Goal: Task Accomplishment & Management: Use online tool/utility

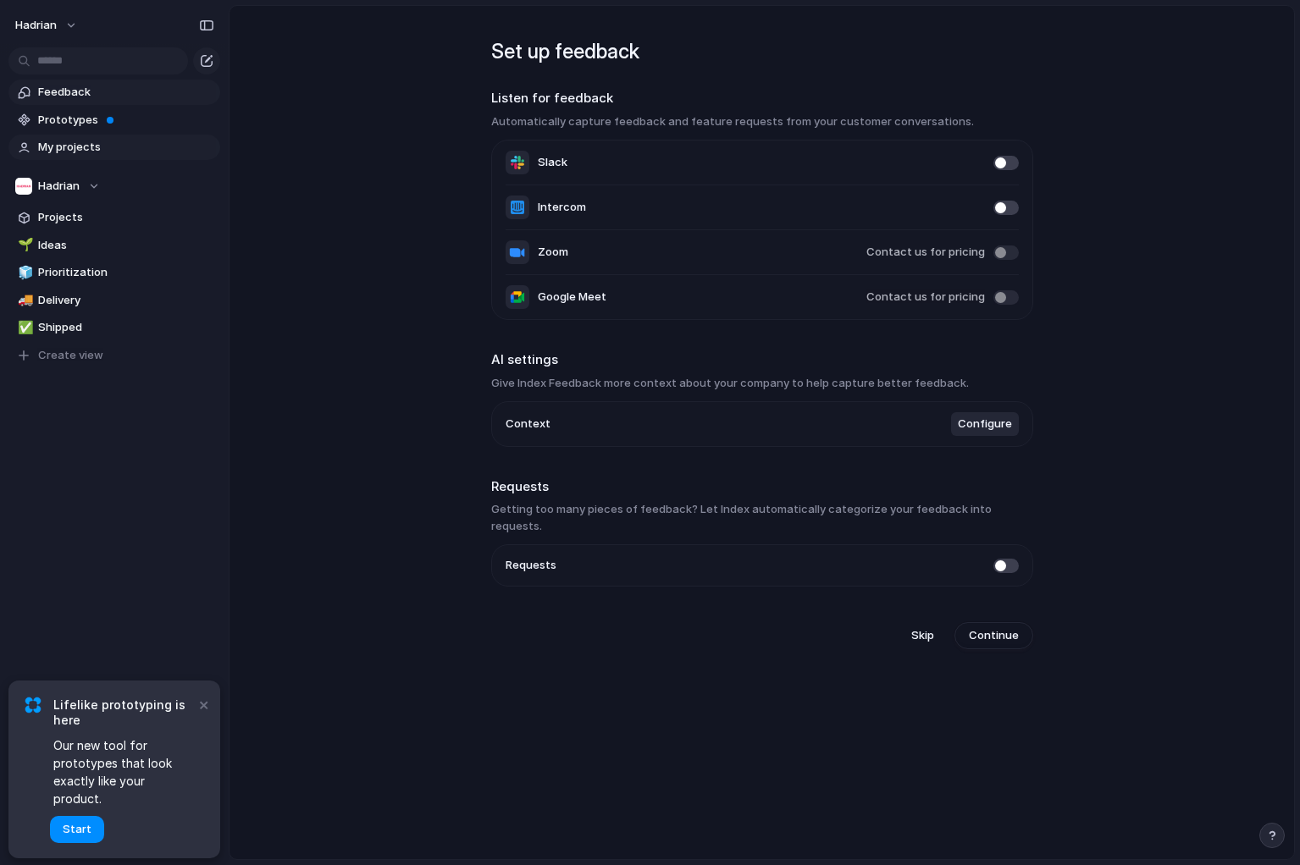
click at [84, 146] on span "My projects" at bounding box center [126, 147] width 176 height 17
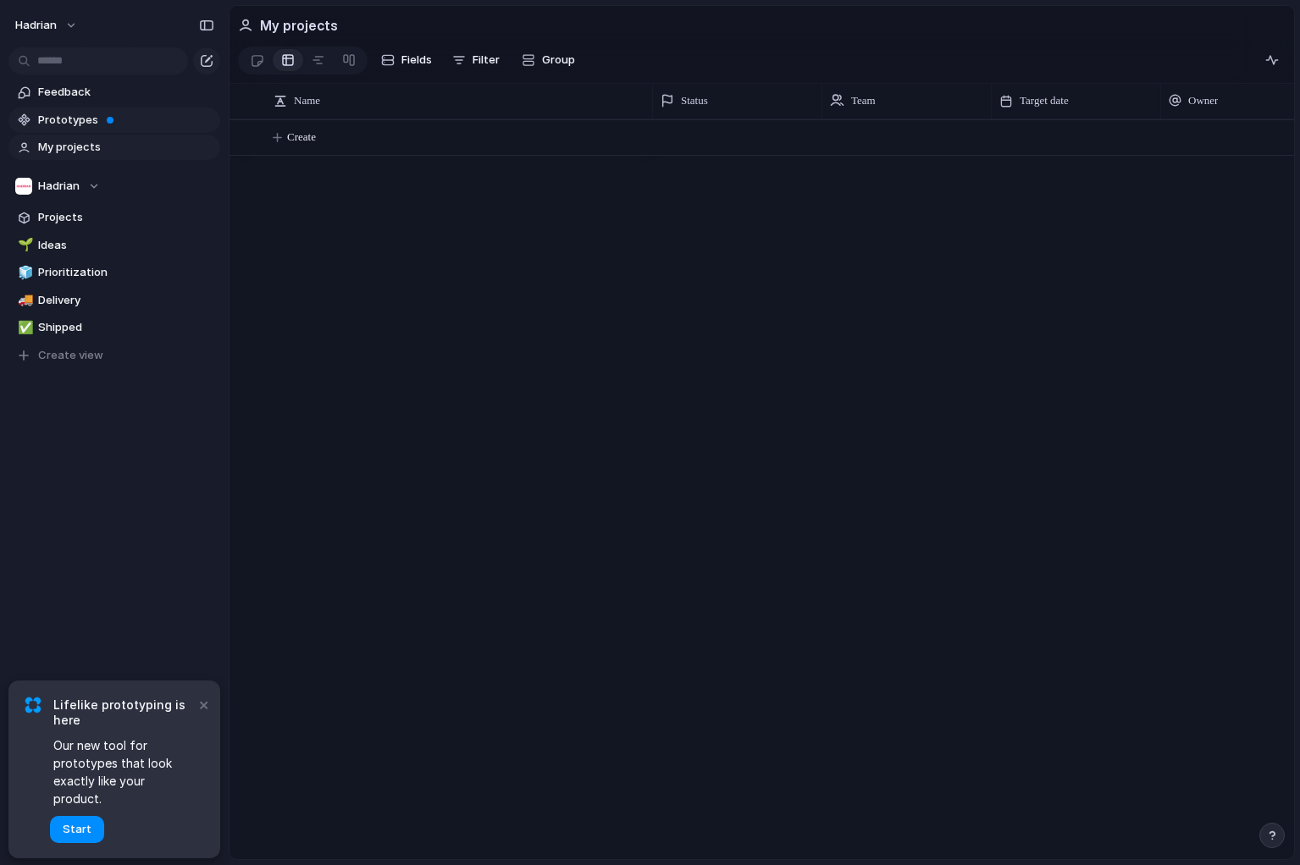
click at [91, 115] on span "Prototypes" at bounding box center [126, 120] width 176 height 17
click at [52, 101] on link "Feedback" at bounding box center [114, 92] width 212 height 25
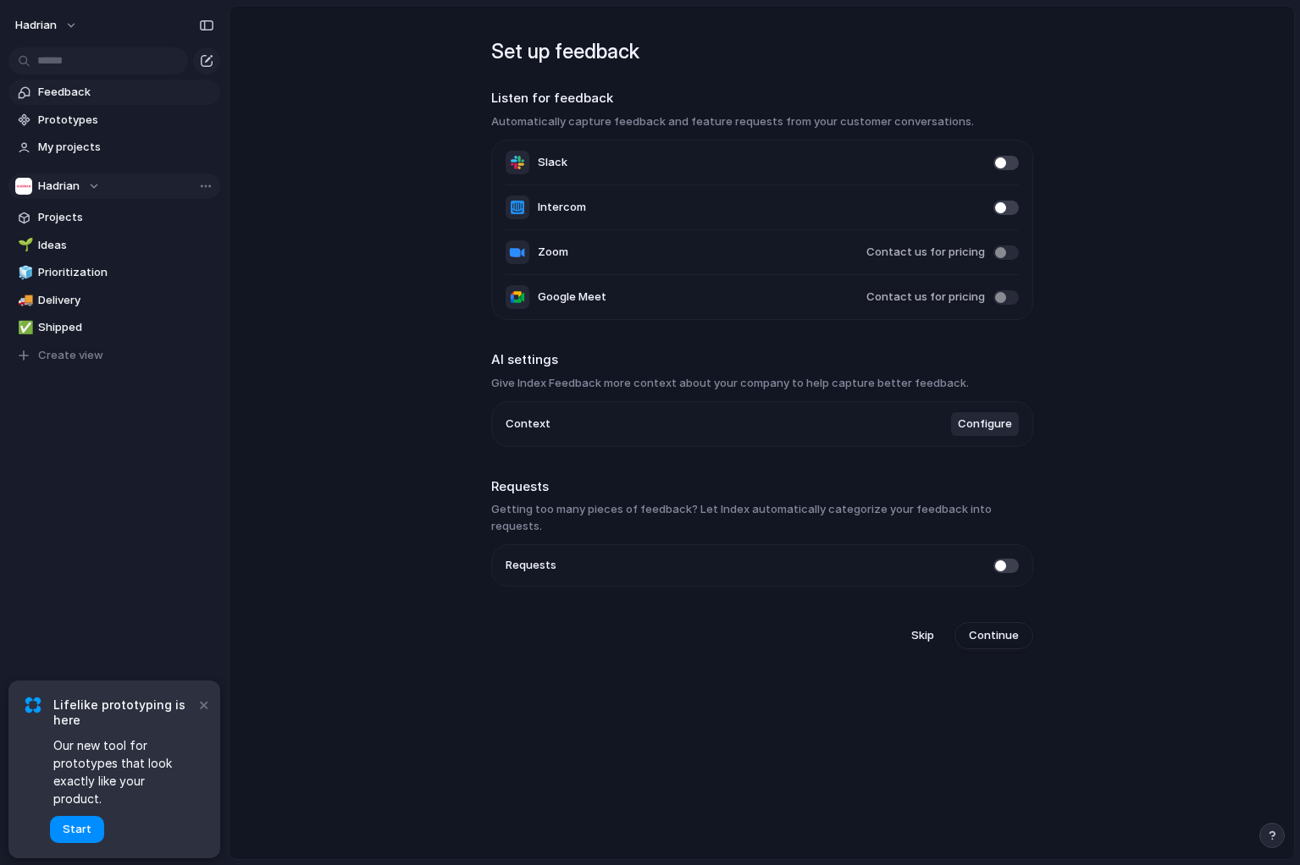
click at [103, 190] on button "Hadrian" at bounding box center [114, 186] width 212 height 25
click at [82, 189] on div "Hadrian Create new team" at bounding box center [650, 432] width 1300 height 865
click at [82, 189] on div "Hadrian" at bounding box center [57, 186] width 85 height 17
click at [147, 182] on div "Hadrian Create new team" at bounding box center [650, 432] width 1300 height 865
click at [81, 198] on section "Hadrian Projects 🌱 Ideas 🧊 Prioritization 🚚 Delivery ✅ Shipped To pick up a dra…" at bounding box center [114, 264] width 229 height 208
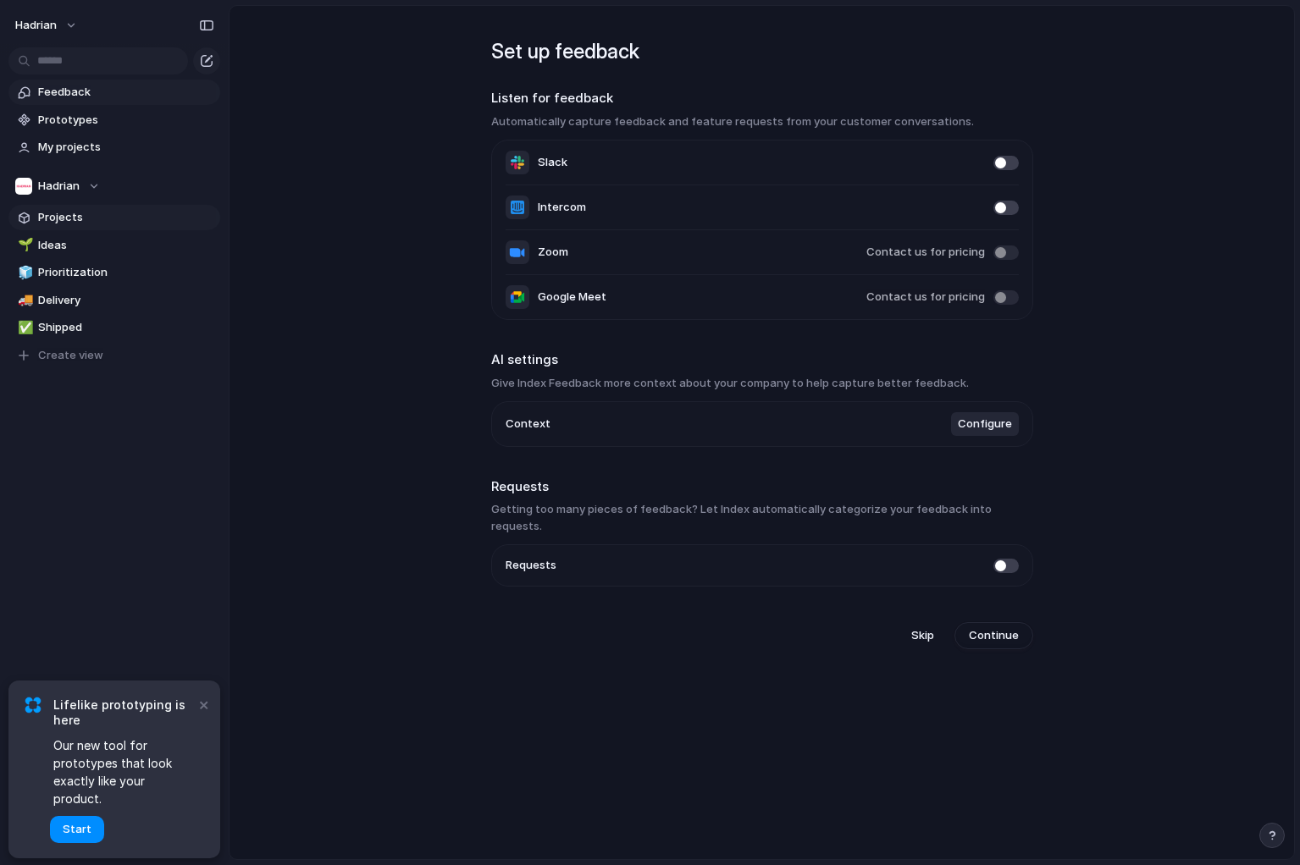
click at [80, 225] on span "Projects" at bounding box center [126, 217] width 176 height 17
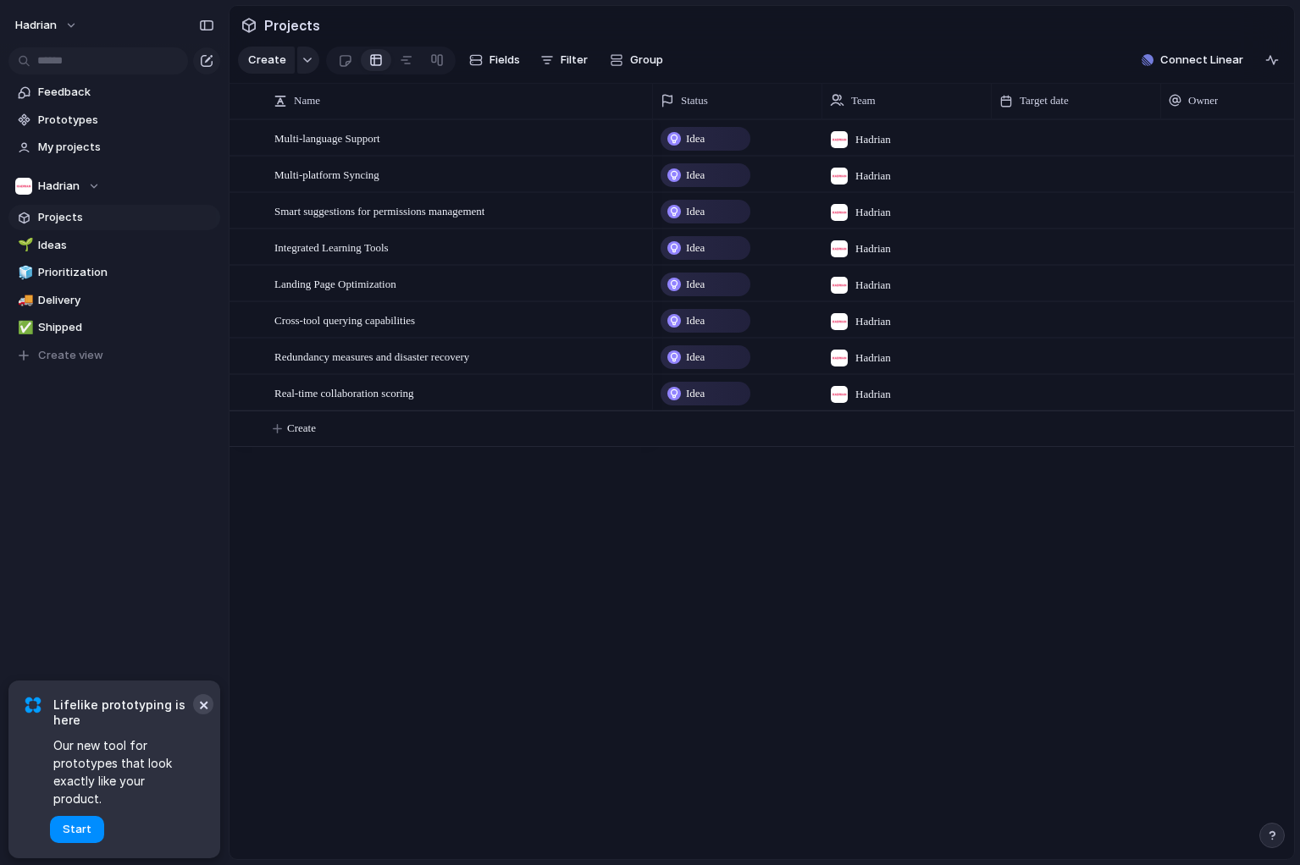
click at [196, 715] on button "×" at bounding box center [203, 704] width 20 height 20
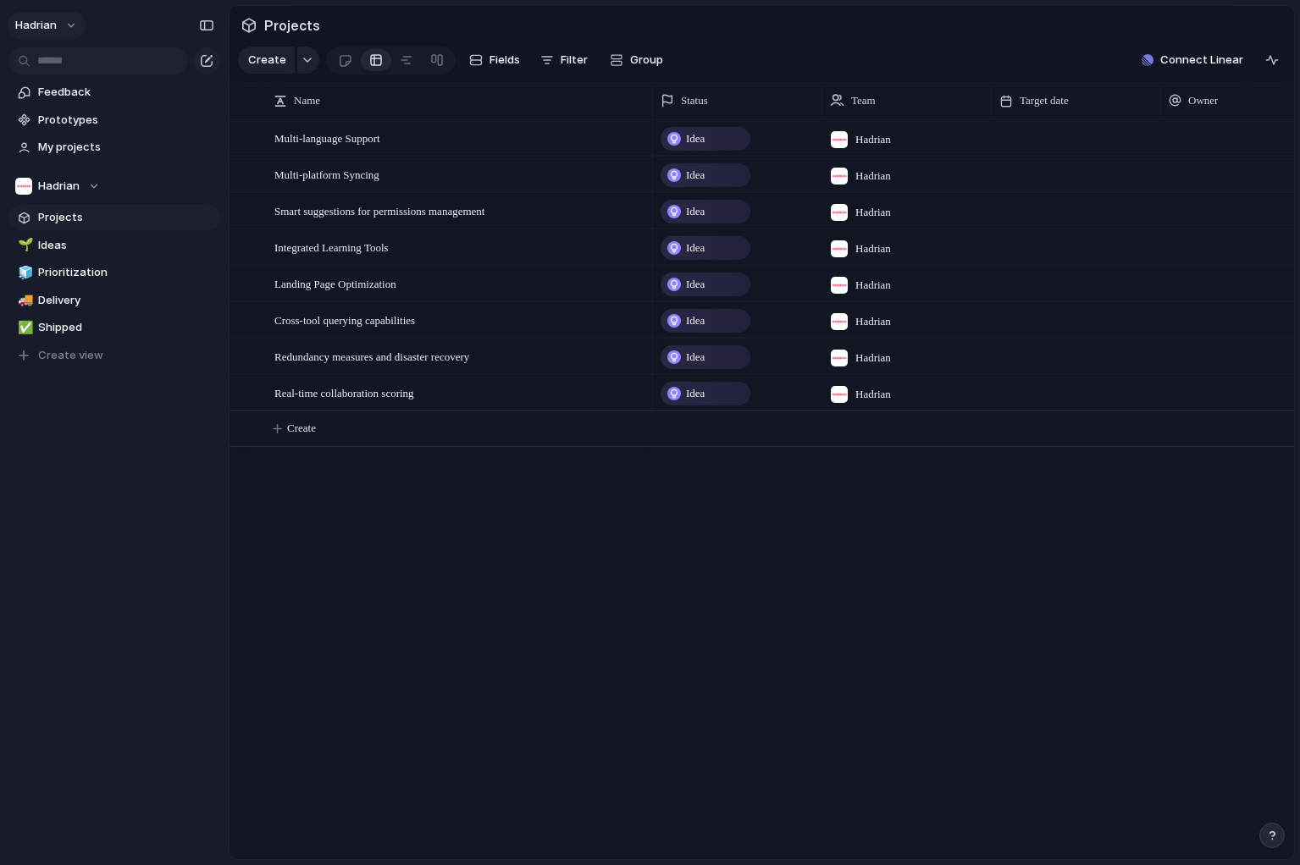
click at [30, 23] on span "Hadrian" at bounding box center [35, 25] width 41 height 17
click at [444, 608] on div "Settings Invite members Change theme Sign out" at bounding box center [650, 432] width 1300 height 865
click at [67, 28] on button "Hadrian" at bounding box center [47, 25] width 79 height 27
click at [1245, 30] on div "Settings Invite members Change theme Sign out" at bounding box center [650, 432] width 1300 height 865
click at [1236, 47] on button "Connect Linear" at bounding box center [1191, 59] width 115 height 25
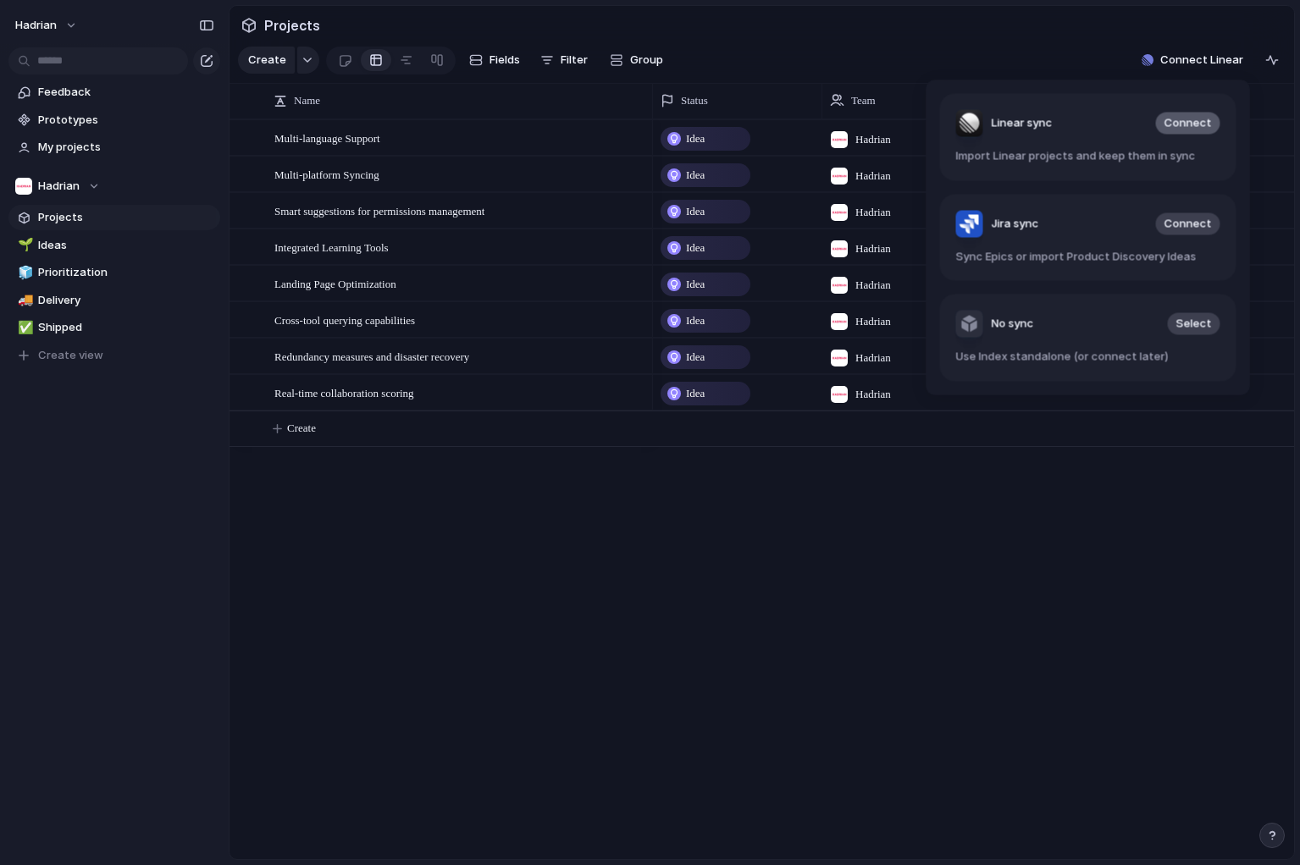
click at [1209, 113] on button "Connect" at bounding box center [1188, 124] width 64 height 22
click at [1178, 114] on button "Connect" at bounding box center [1188, 124] width 64 height 22
click at [1199, 125] on span "Connect" at bounding box center [1187, 123] width 47 height 17
click at [1032, 488] on div "Linear sync Connect Import Linear projects and keep them in sync Jira sync Conn…" at bounding box center [650, 432] width 1300 height 865
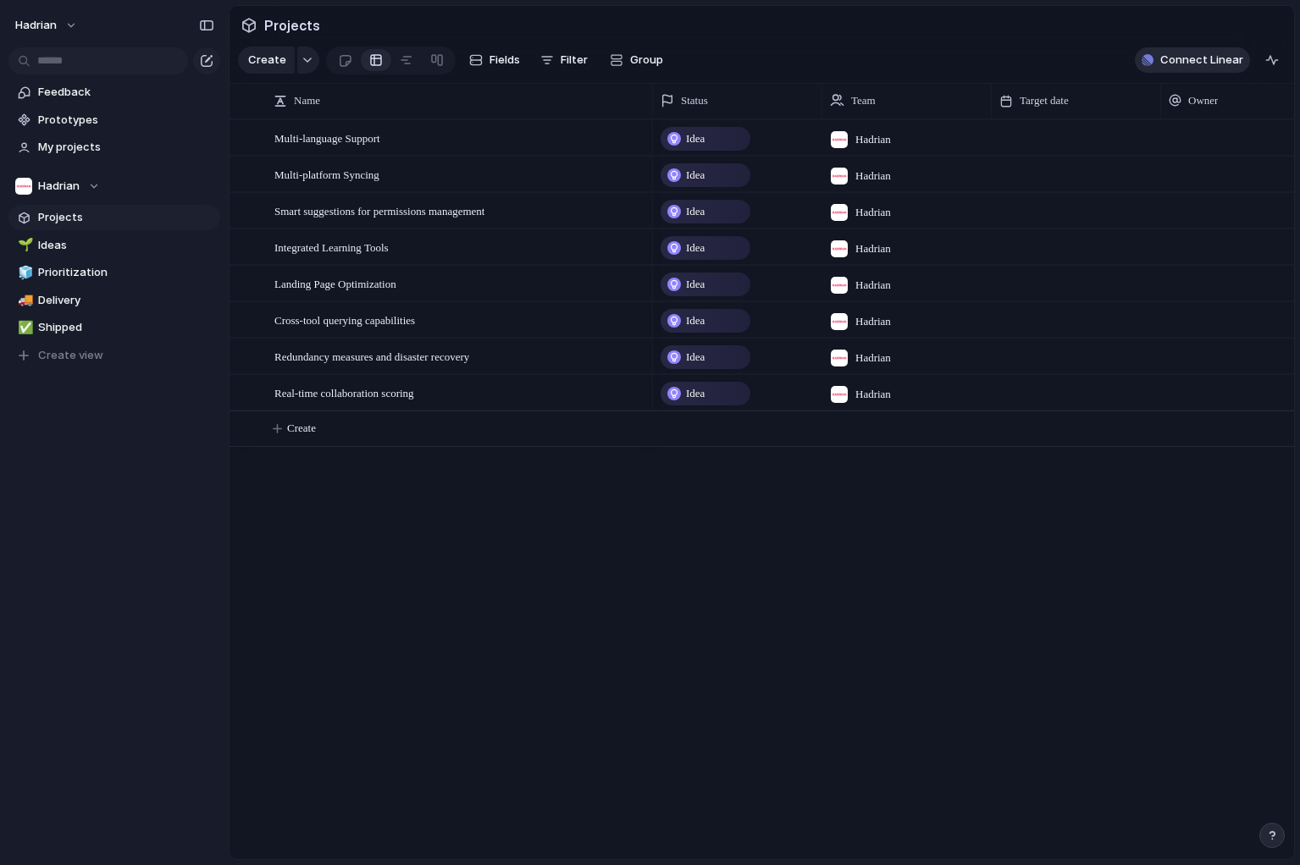
click at [1223, 63] on span "Connect Linear" at bounding box center [1201, 60] width 83 height 17
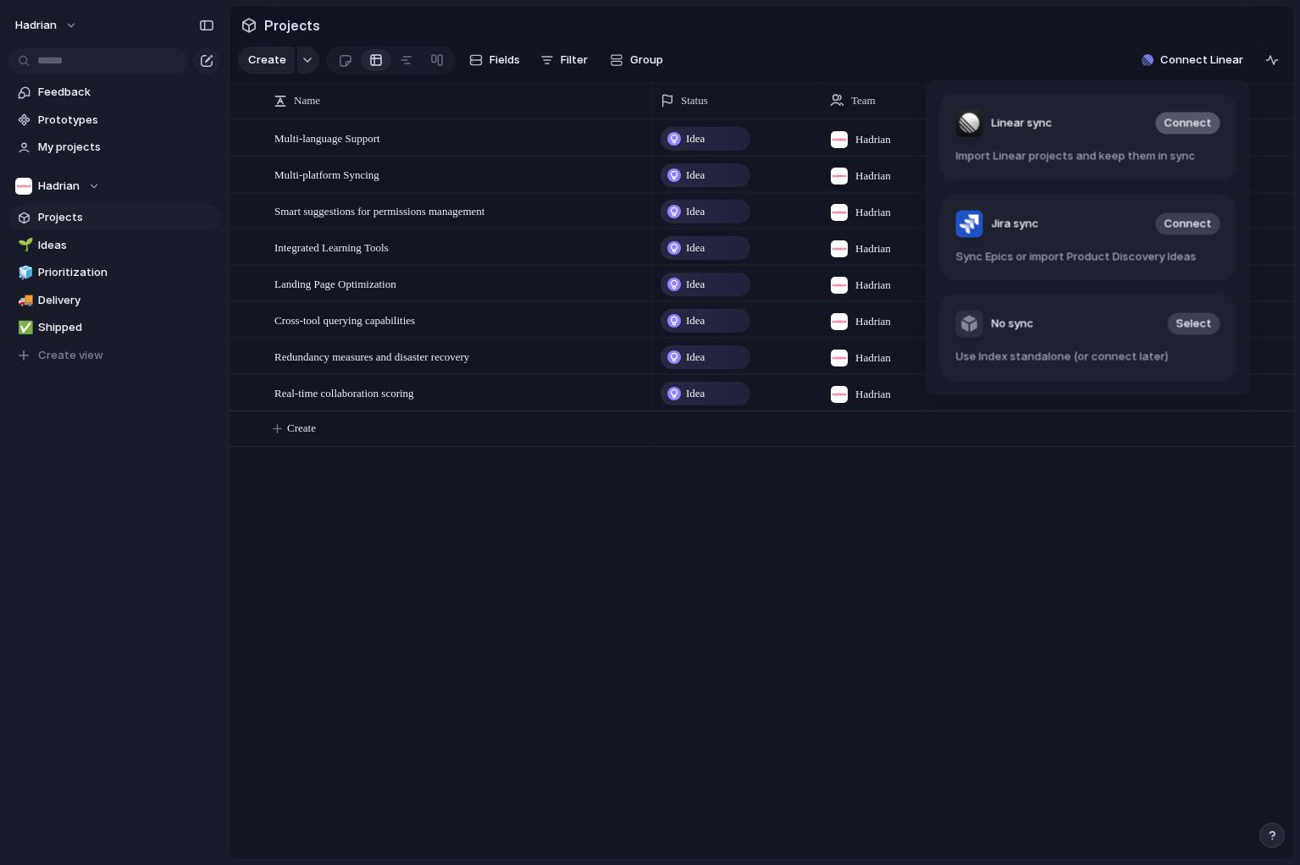
click at [1180, 121] on span "Connect" at bounding box center [1187, 123] width 47 height 17
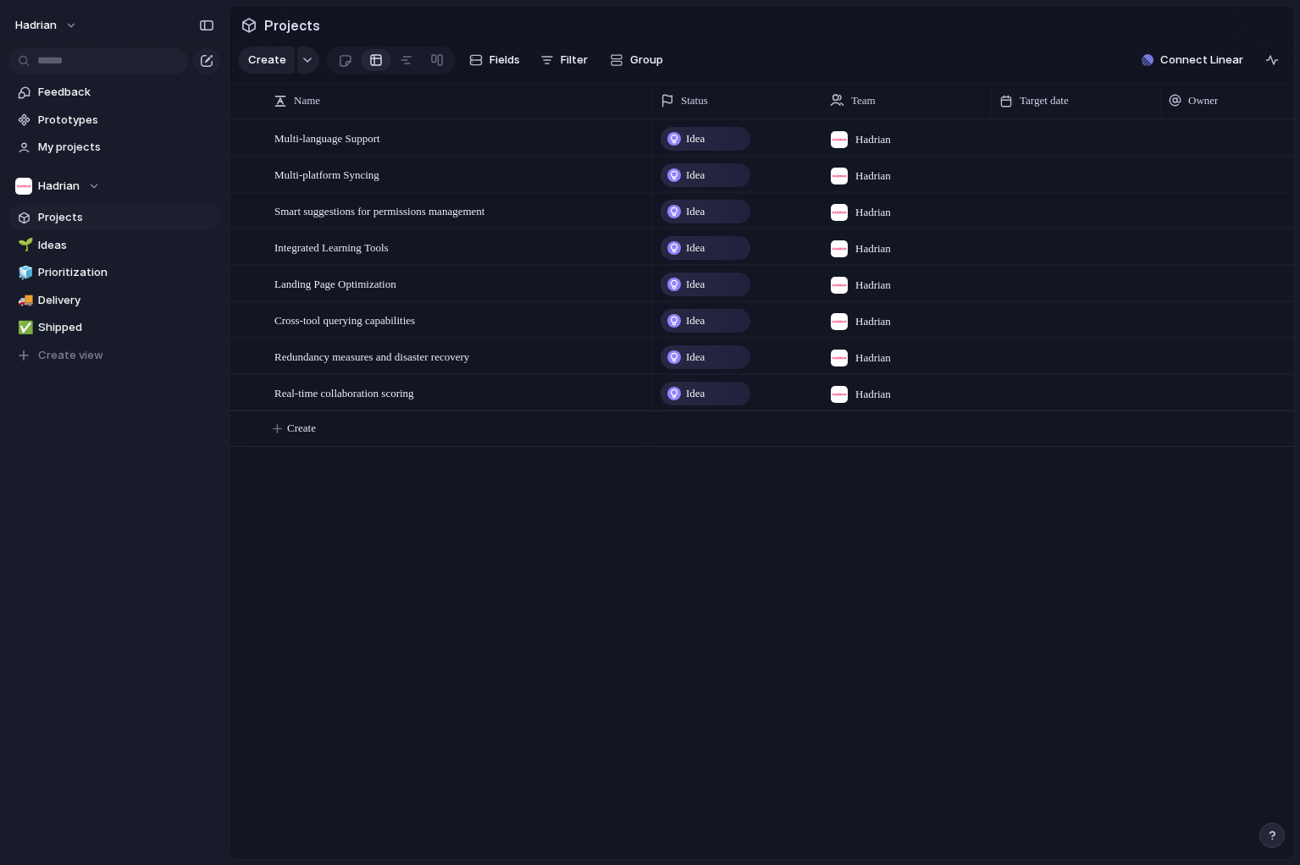
click at [801, 531] on div "Linear sync Connect Import Linear projects and keep them in sync Jira sync Conn…" at bounding box center [650, 432] width 1300 height 865
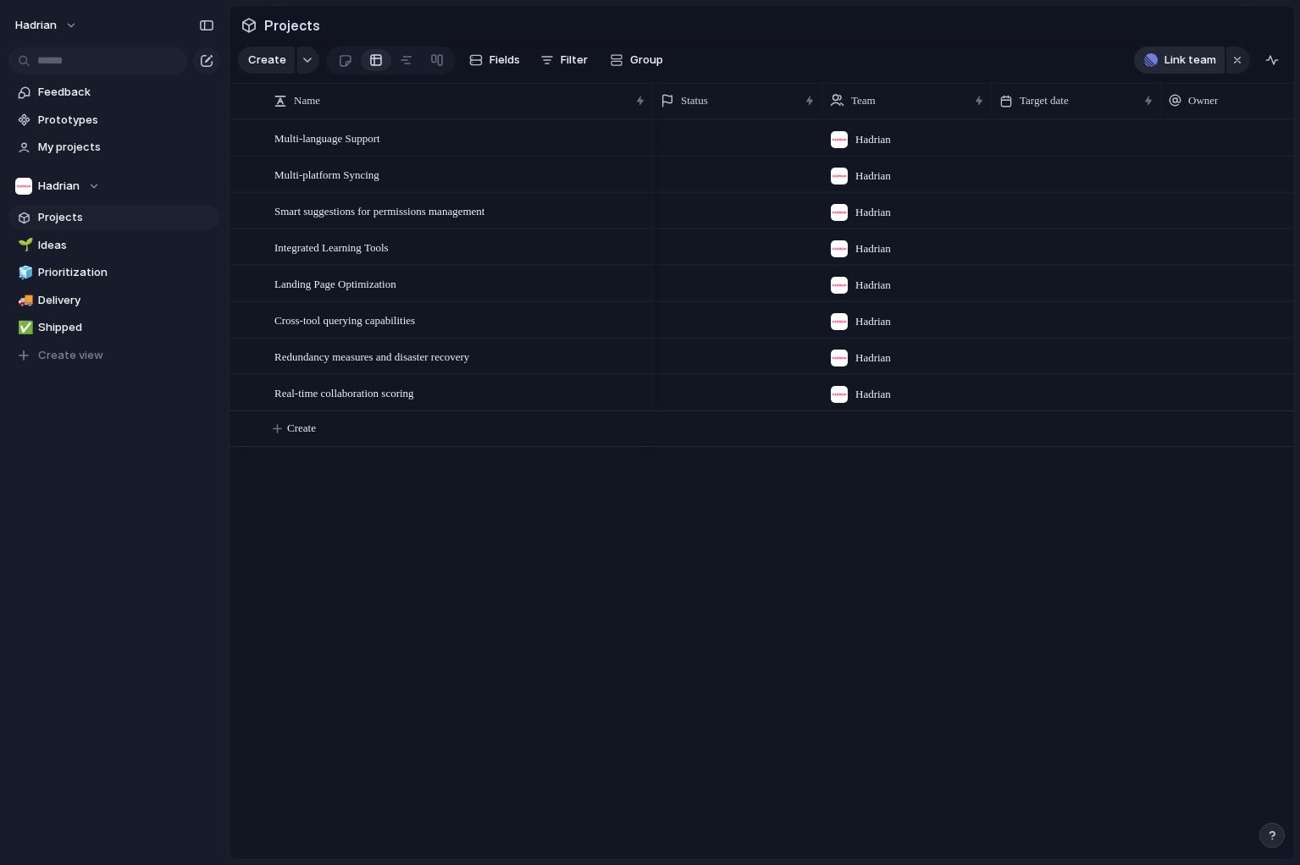
click at [1178, 63] on span "Link team" at bounding box center [1190, 60] width 52 height 17
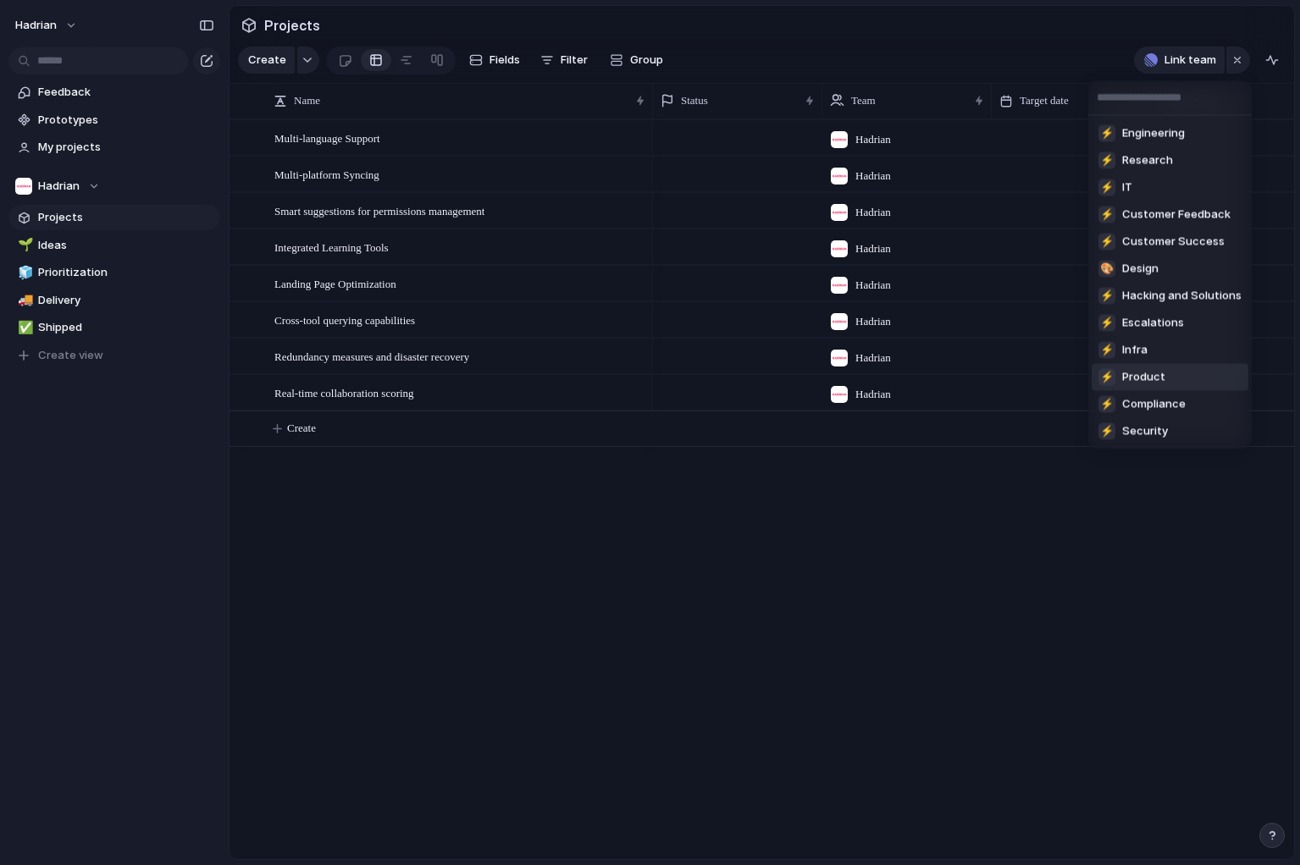
click at [1200, 366] on li "⚡ Product" at bounding box center [1169, 377] width 157 height 27
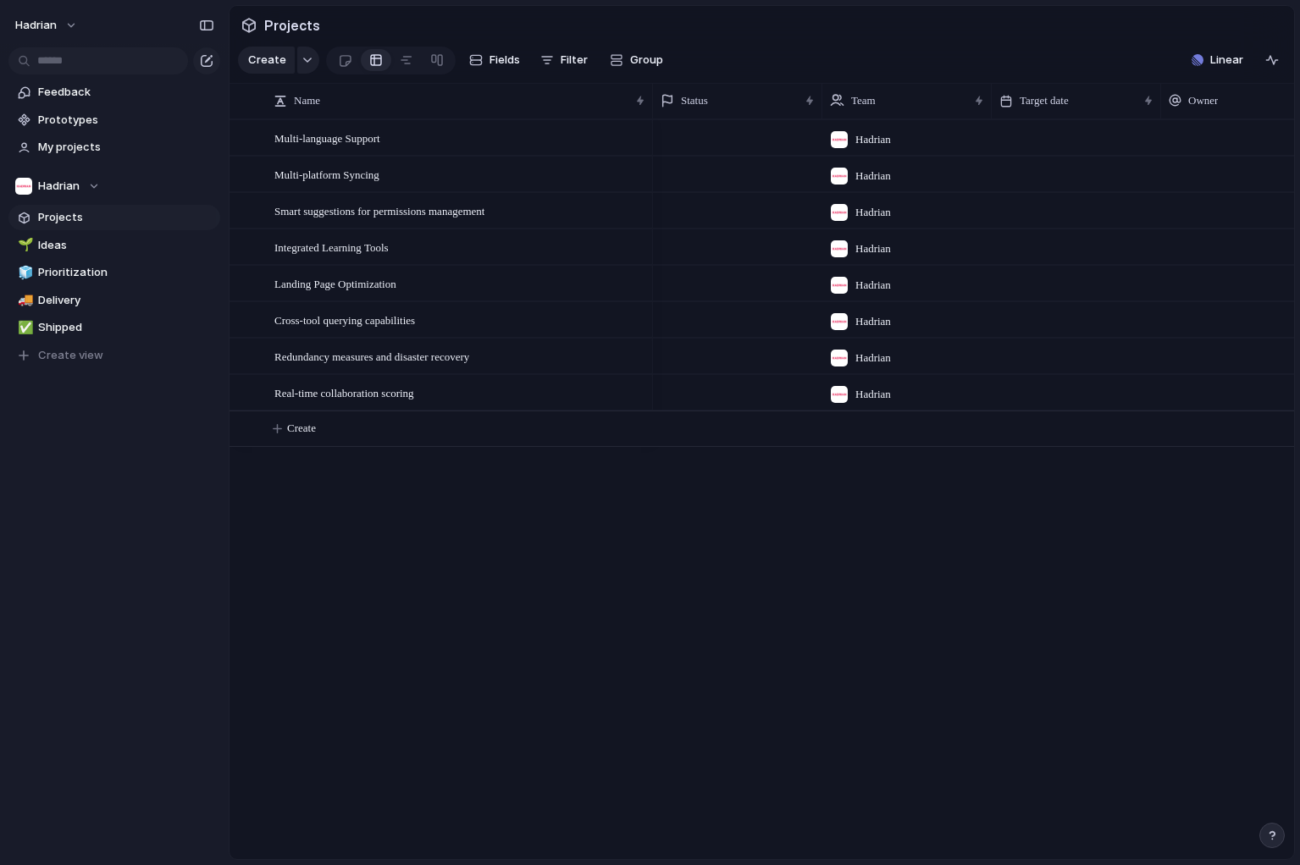
click at [137, 212] on span "Projects" at bounding box center [126, 217] width 176 height 17
click at [1214, 59] on span "Linear" at bounding box center [1226, 60] width 33 height 17
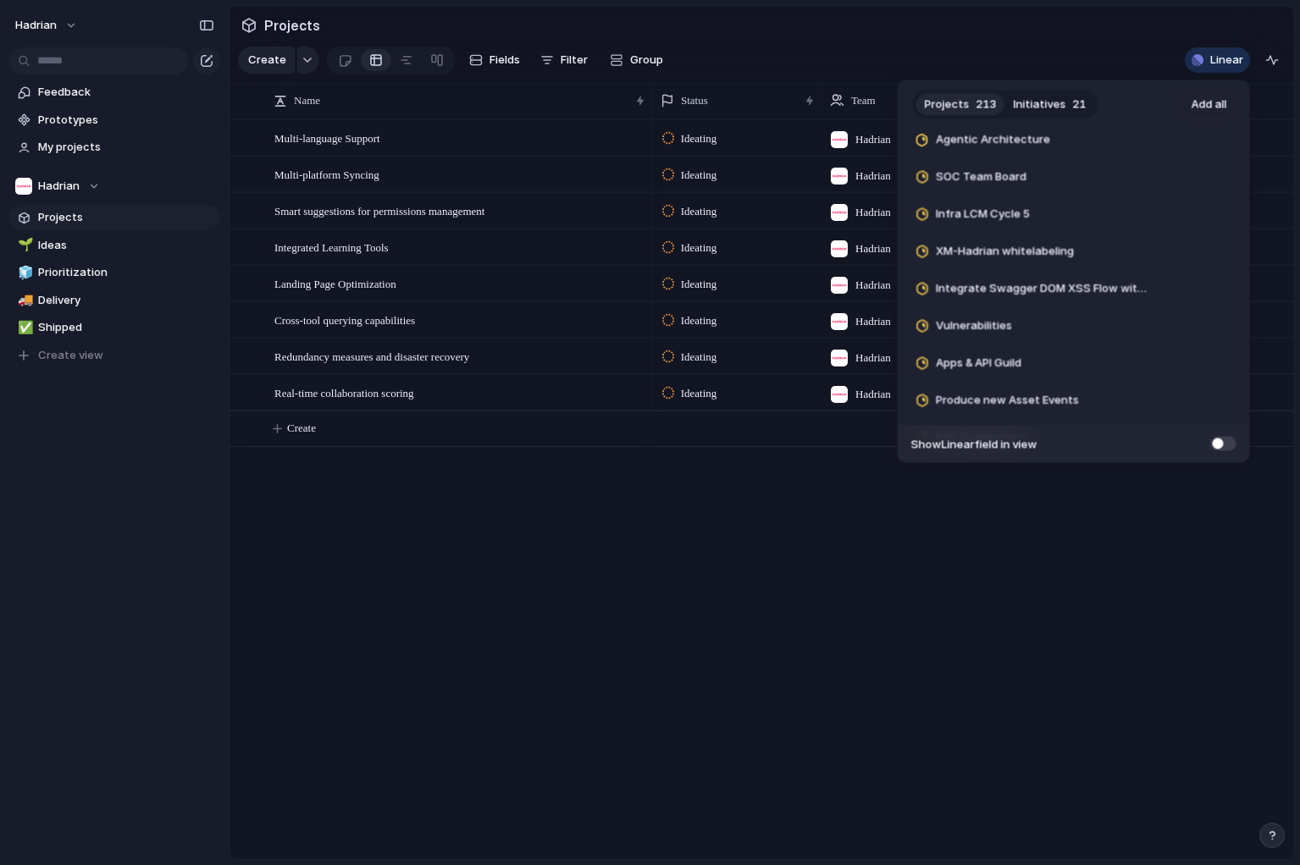
scroll to position [7678, 0]
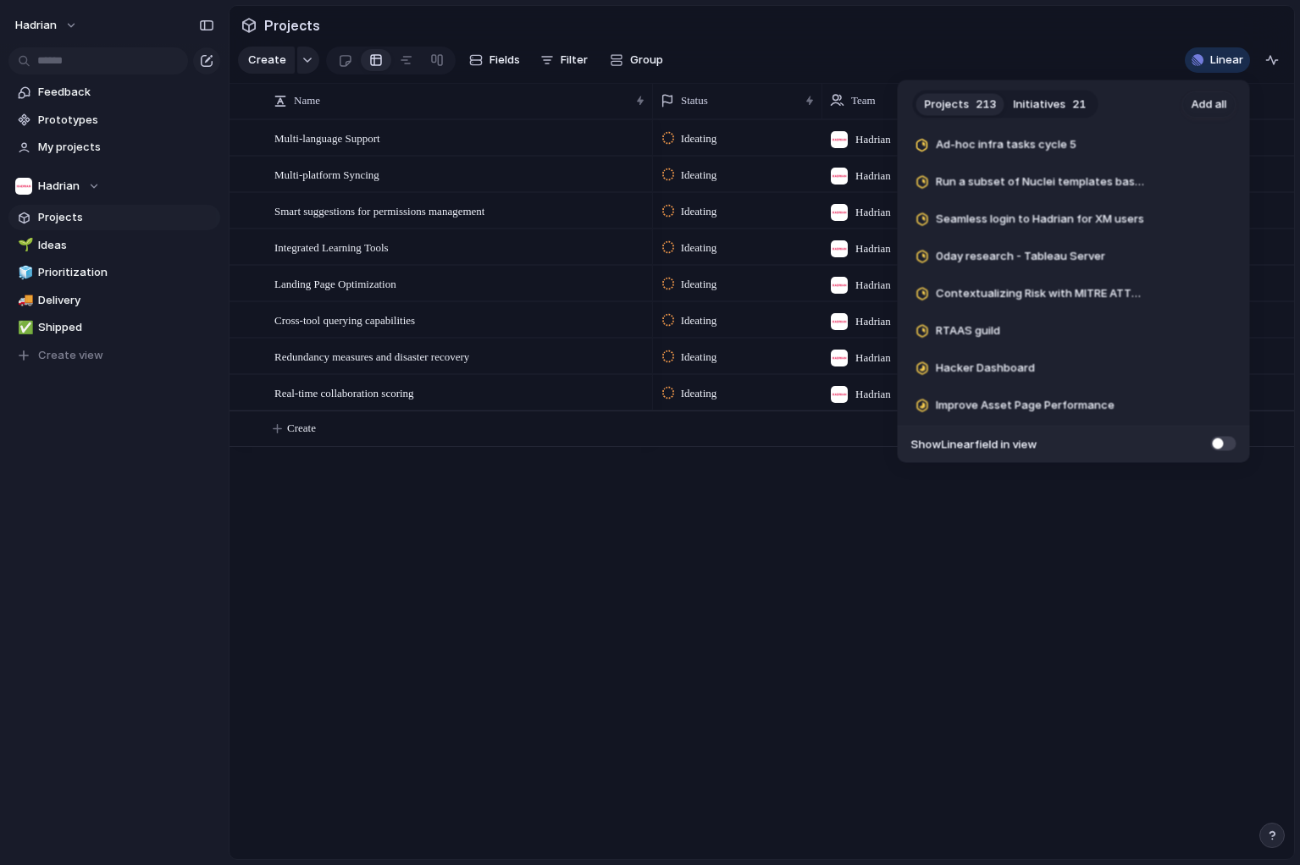
click at [676, 538] on div "Projects 213 Initiatives 21 Add all Add XSS testing for sites that require a mo…" at bounding box center [650, 432] width 1300 height 865
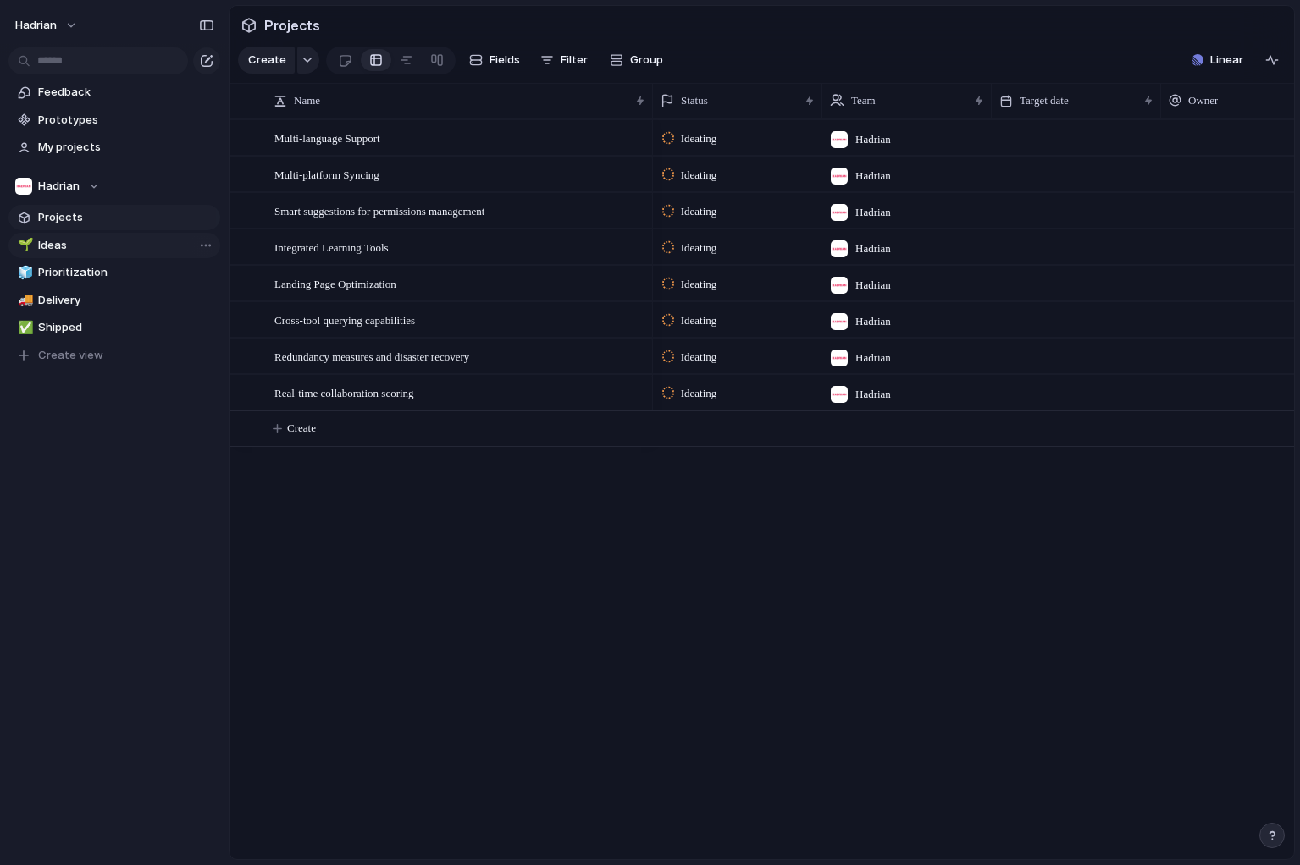
click at [74, 238] on span "Ideas" at bounding box center [126, 245] width 176 height 17
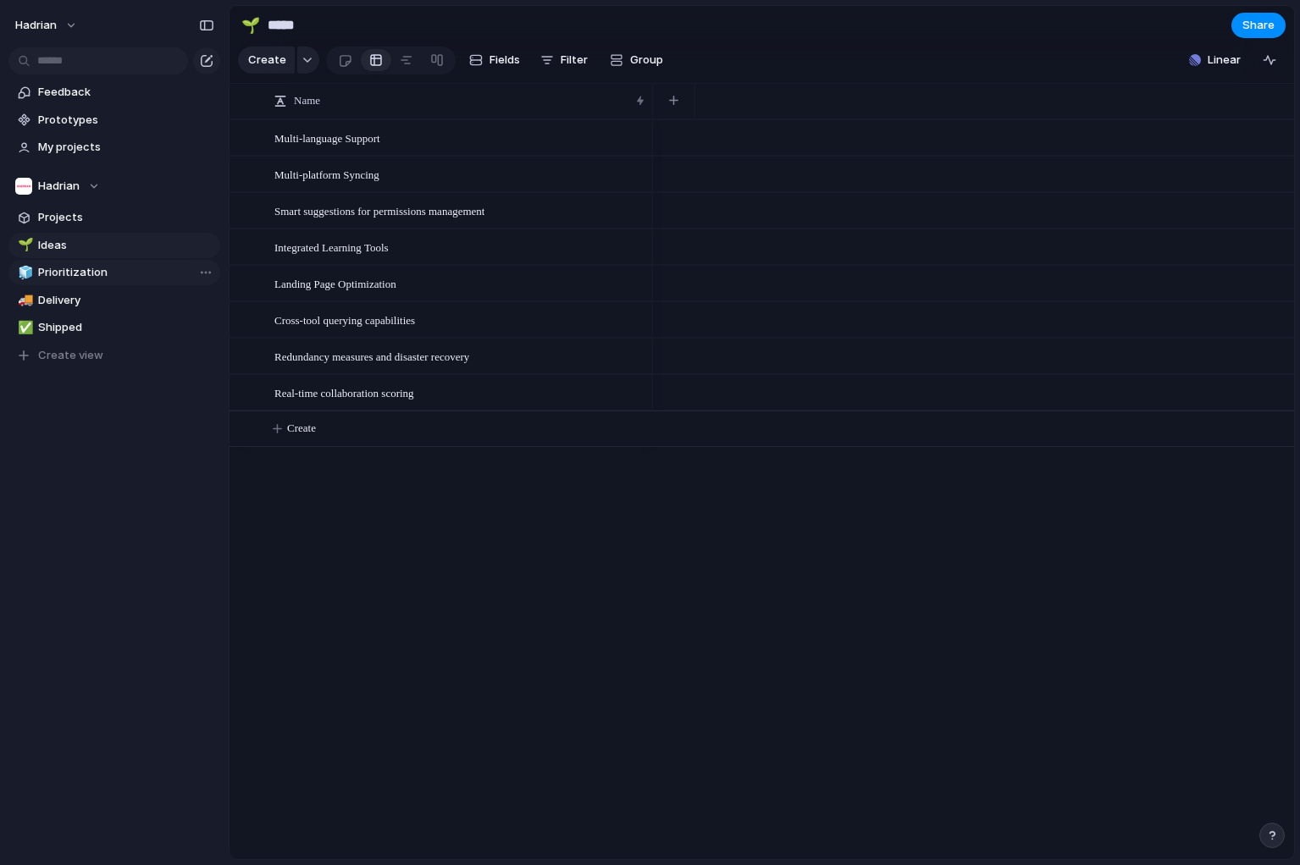
click at [75, 271] on span "Prioritization" at bounding box center [126, 272] width 176 height 17
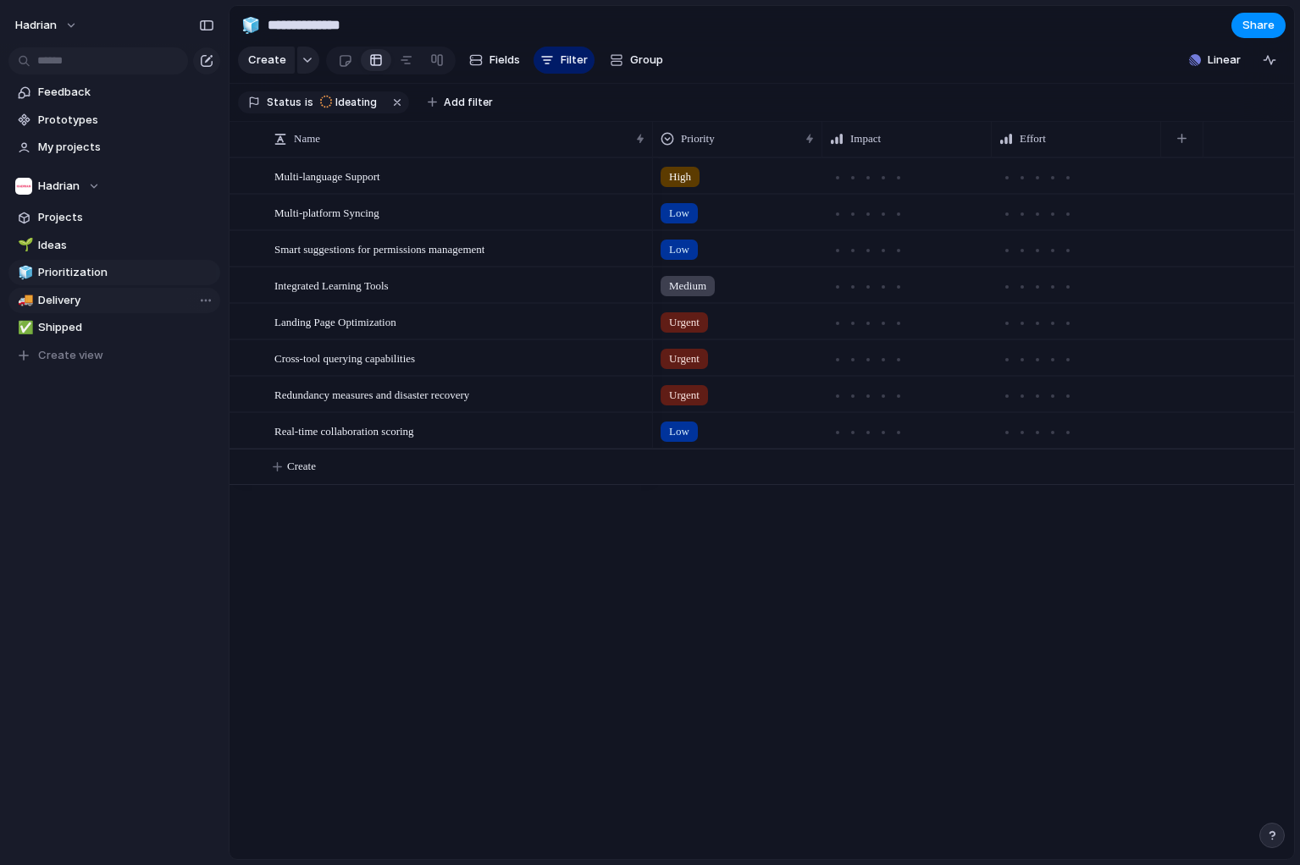
click at [69, 290] on link "🚚 Delivery" at bounding box center [114, 300] width 212 height 25
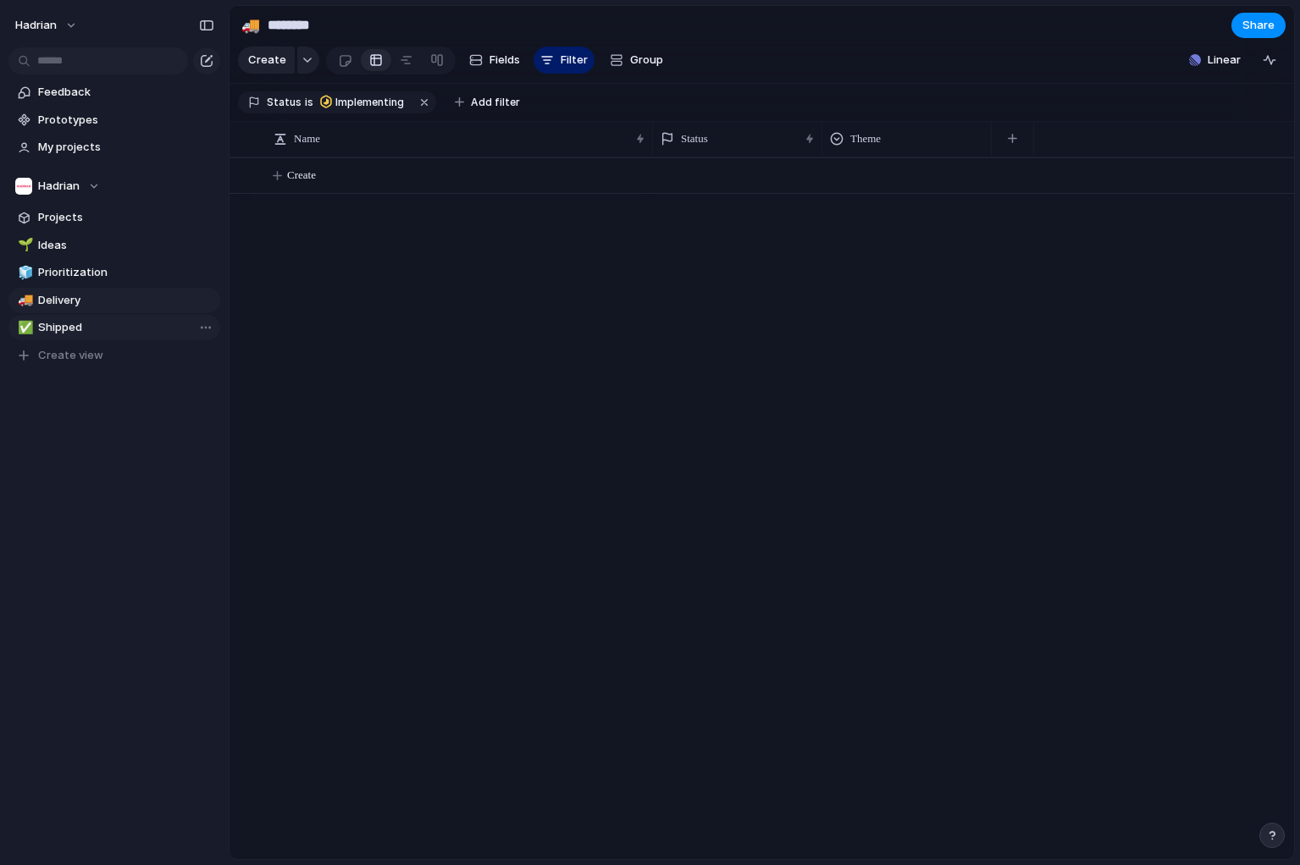
click at [64, 319] on span "Shipped" at bounding box center [126, 327] width 176 height 17
type input "*******"
click at [94, 137] on link "My projects" at bounding box center [114, 147] width 212 height 25
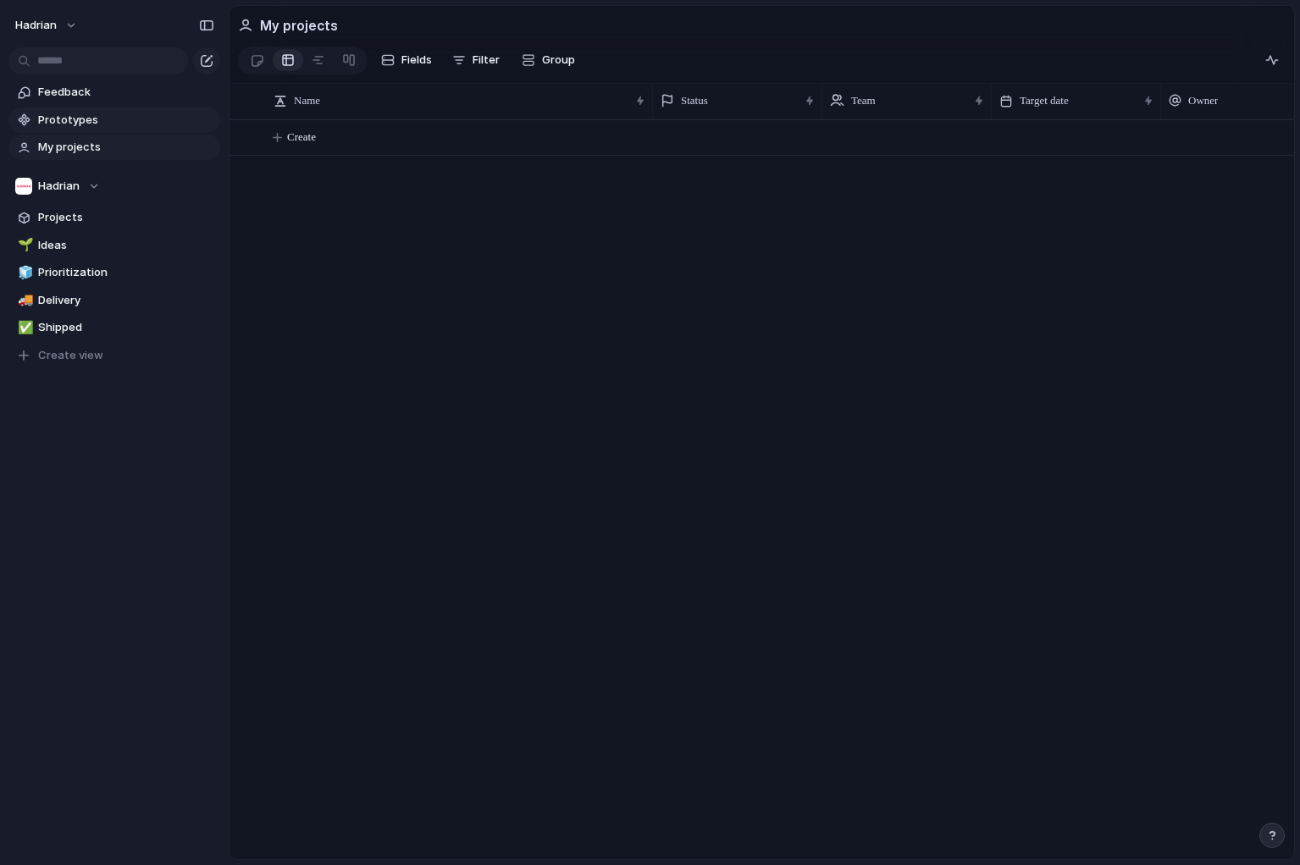
click at [97, 122] on span "Prototypes" at bounding box center [126, 120] width 176 height 17
click at [103, 98] on span "Feedback" at bounding box center [126, 92] width 176 height 17
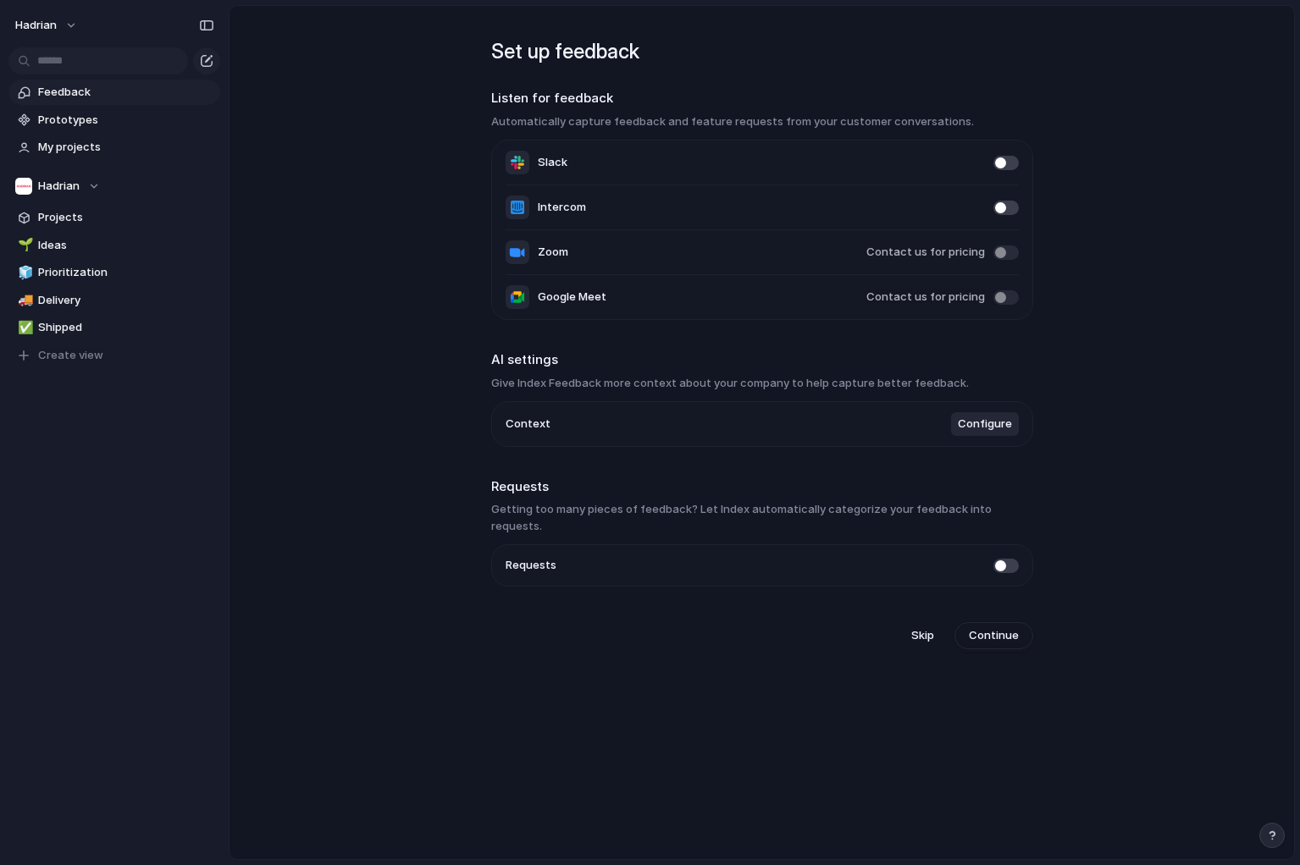
click at [567, 157] on span "Slack" at bounding box center [553, 162] width 30 height 17
click at [969, 432] on span "Configure" at bounding box center [985, 424] width 54 height 17
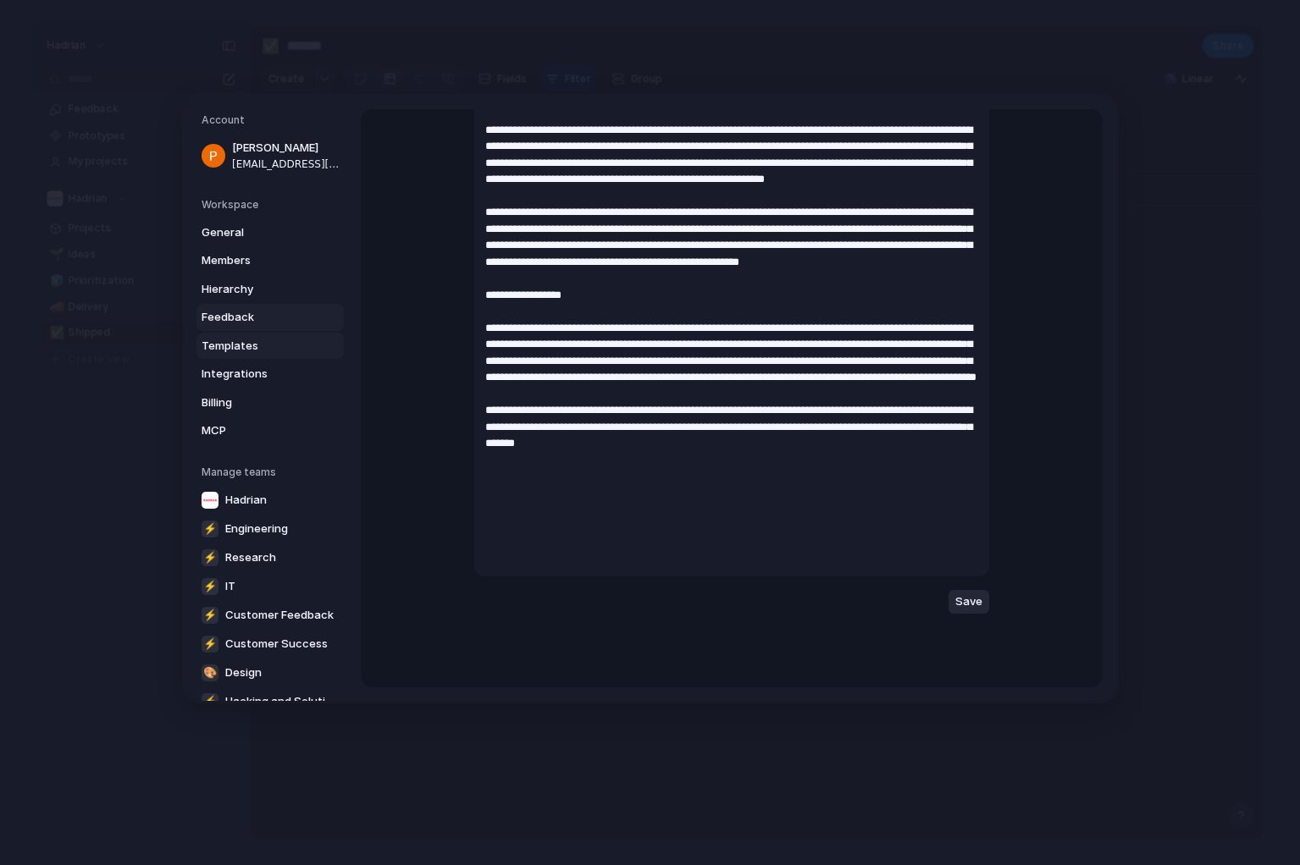
click at [251, 340] on span "Templates" at bounding box center [255, 345] width 108 height 17
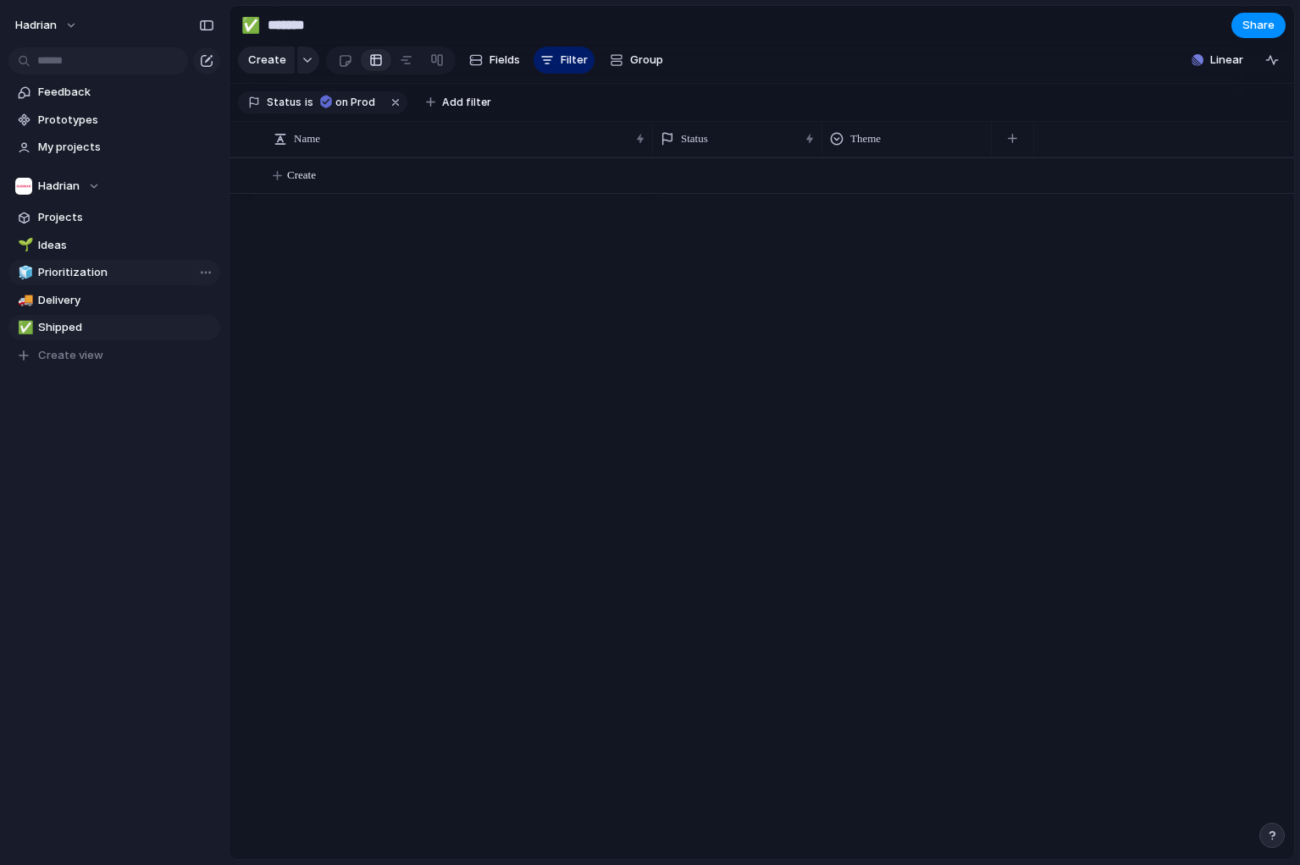
click at [66, 280] on link "🧊 Prioritization" at bounding box center [114, 272] width 212 height 25
type input "**********"
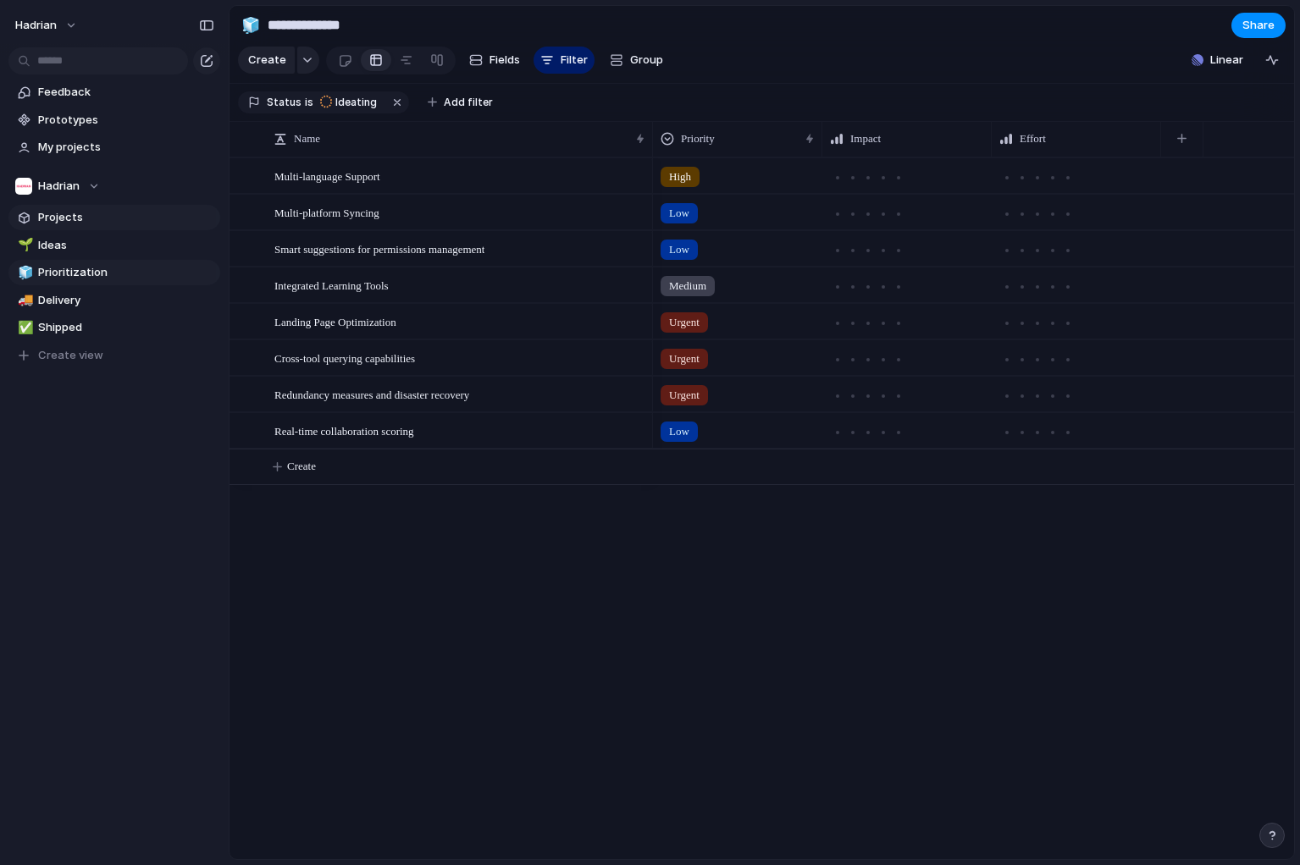
click at [110, 225] on link "Projects" at bounding box center [114, 217] width 212 height 25
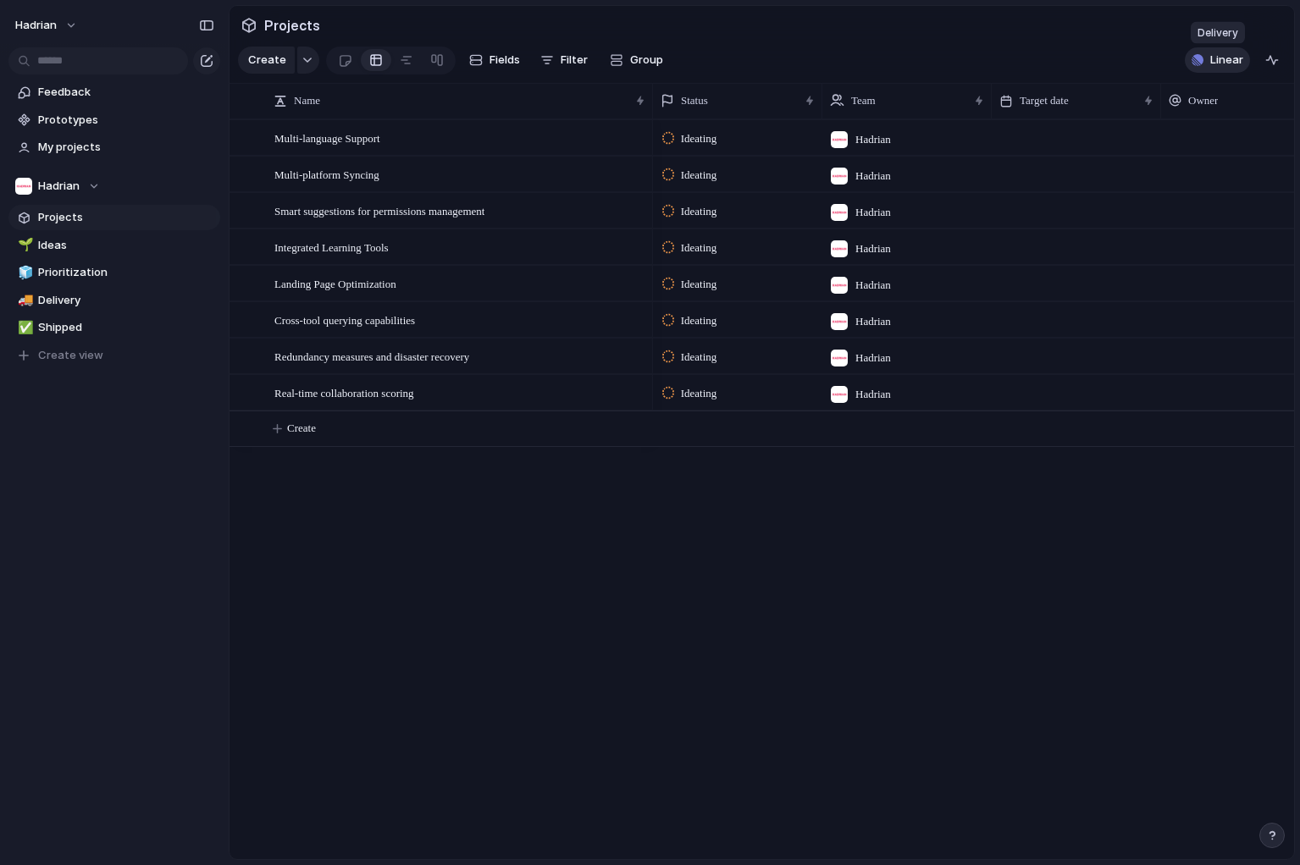
click at [1229, 57] on span "Linear" at bounding box center [1226, 60] width 33 height 17
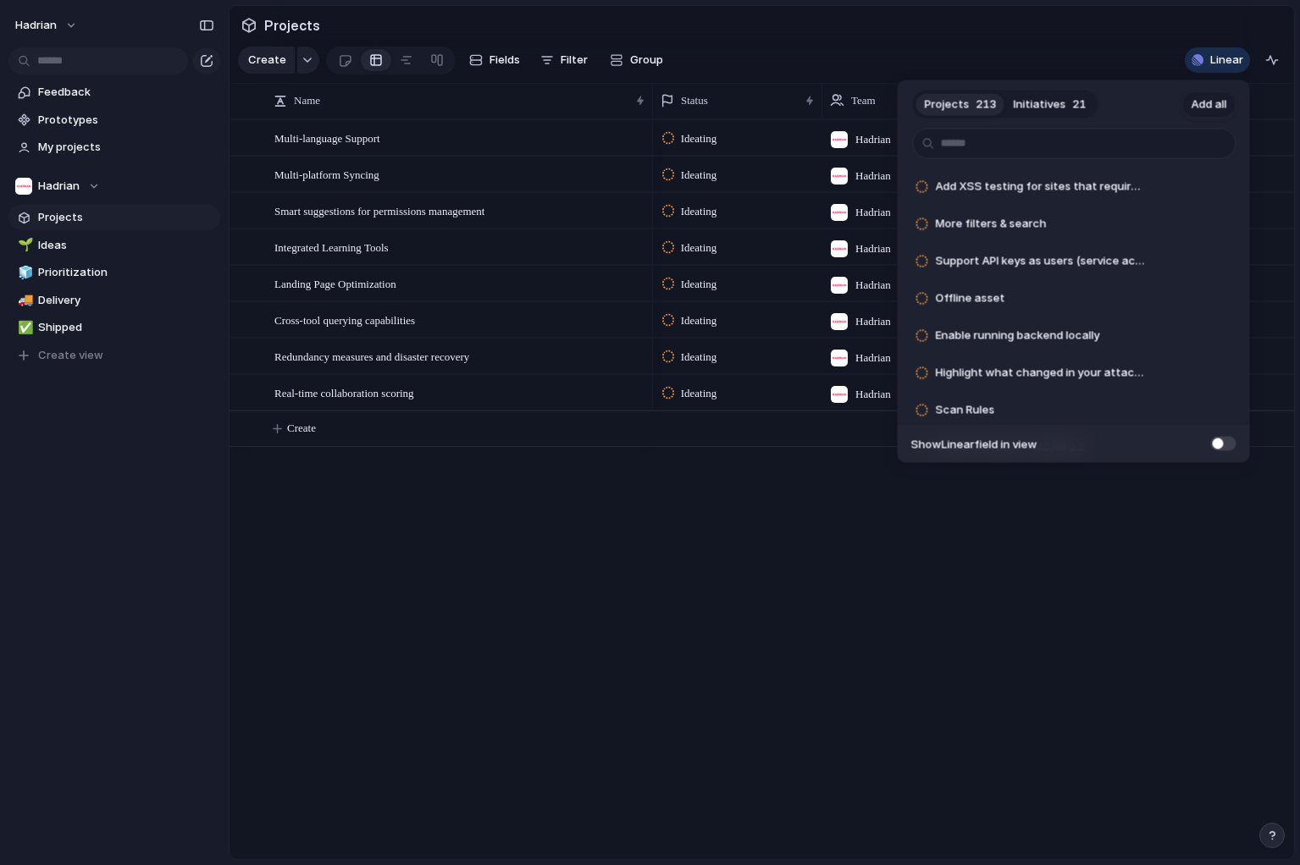
click at [1211, 108] on span "Add all" at bounding box center [1209, 104] width 36 height 17
click at [1049, 149] on input "text" at bounding box center [1074, 144] width 323 height 30
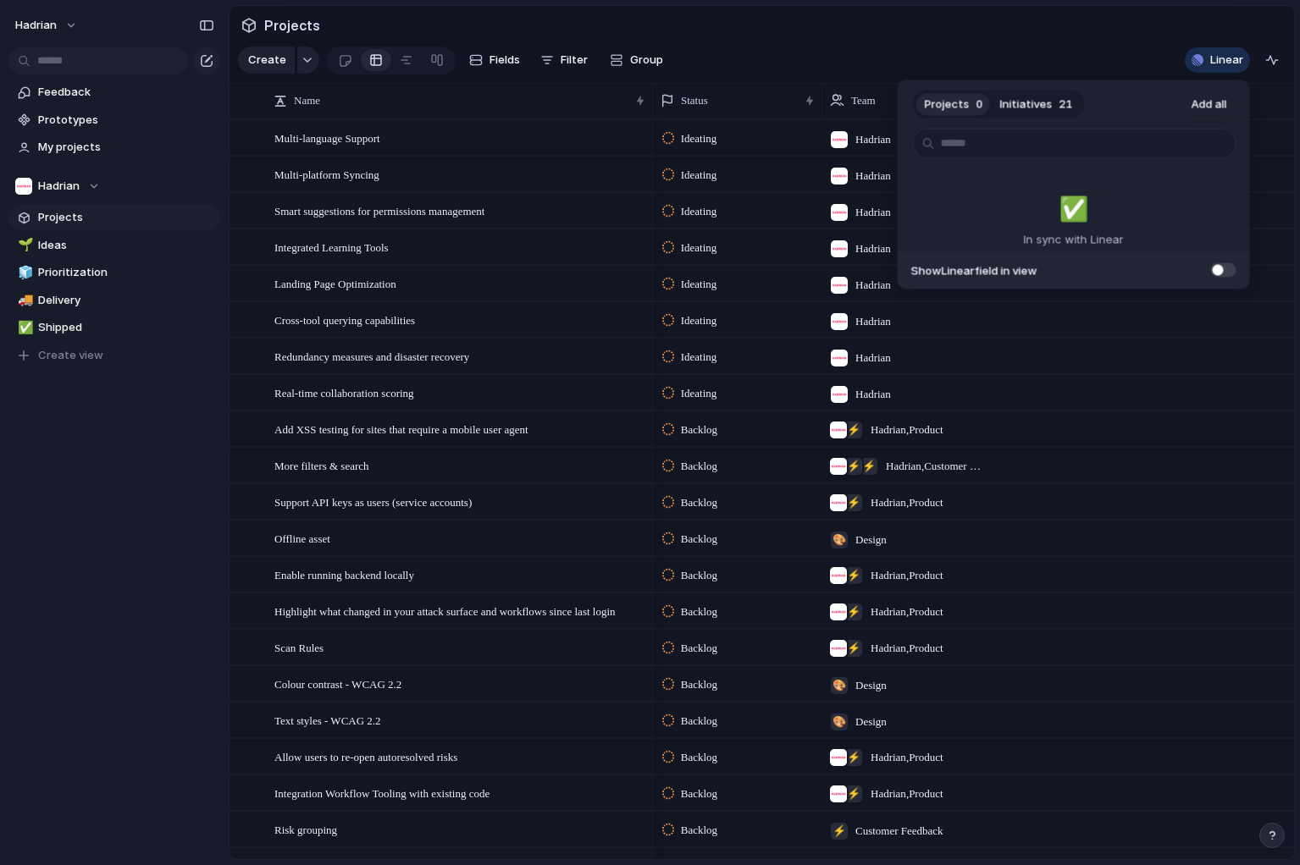
click at [141, 591] on div "Projects 0 Initiatives 21 Add all ✅️ In sync with Linear Show Linear field in v…" at bounding box center [650, 432] width 1300 height 865
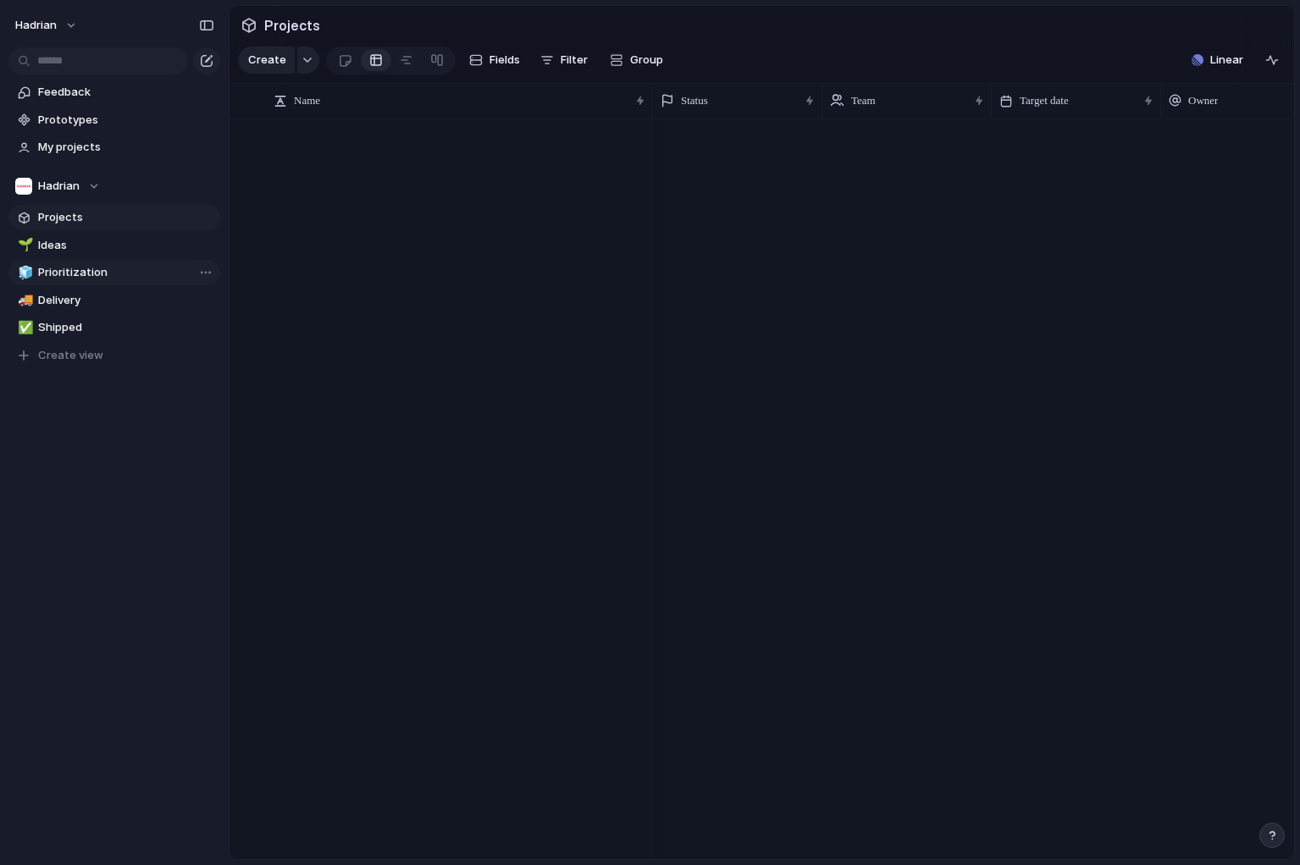
scroll to position [5382, 0]
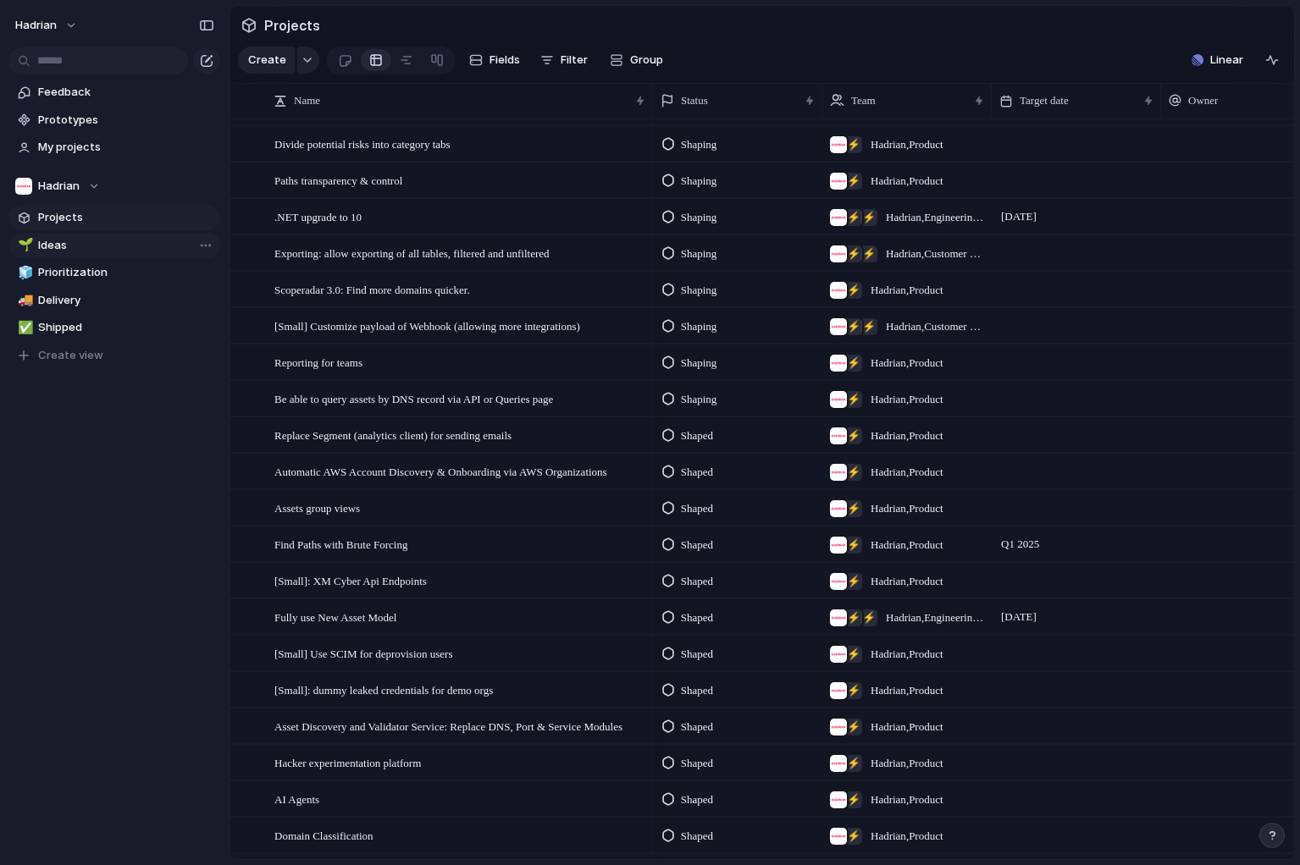
click at [152, 243] on span "Ideas" at bounding box center [126, 245] width 176 height 17
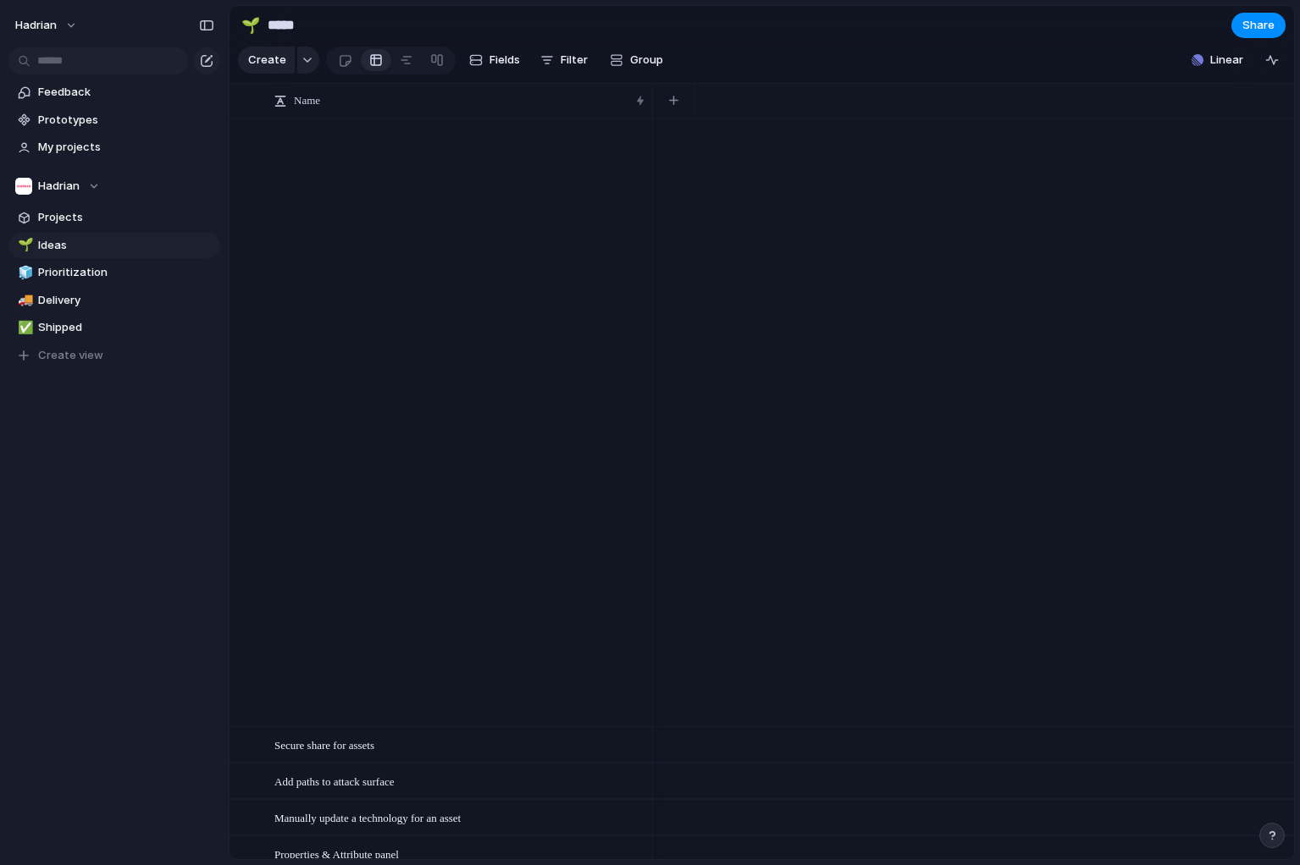
scroll to position [4154, 0]
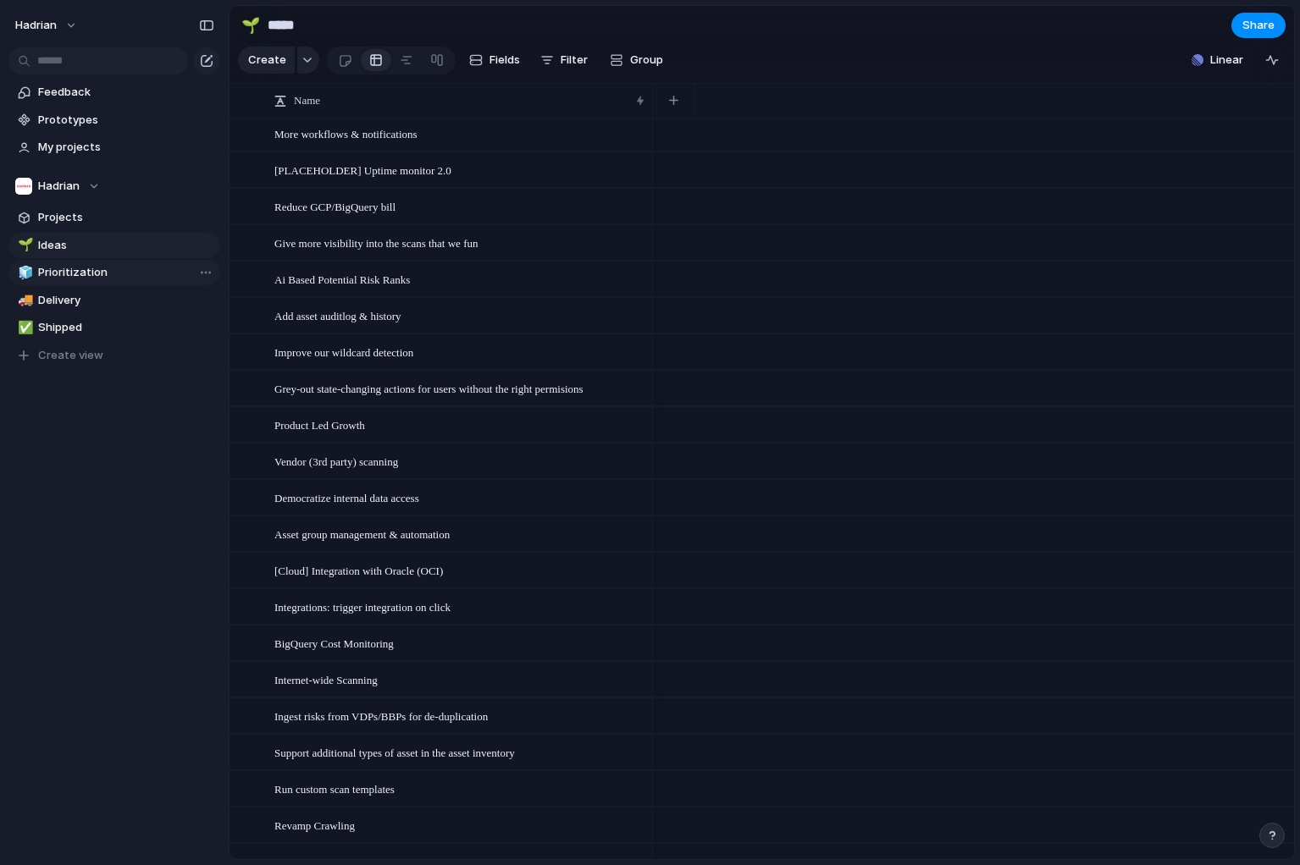
click at [112, 275] on span "Prioritization" at bounding box center [126, 272] width 176 height 17
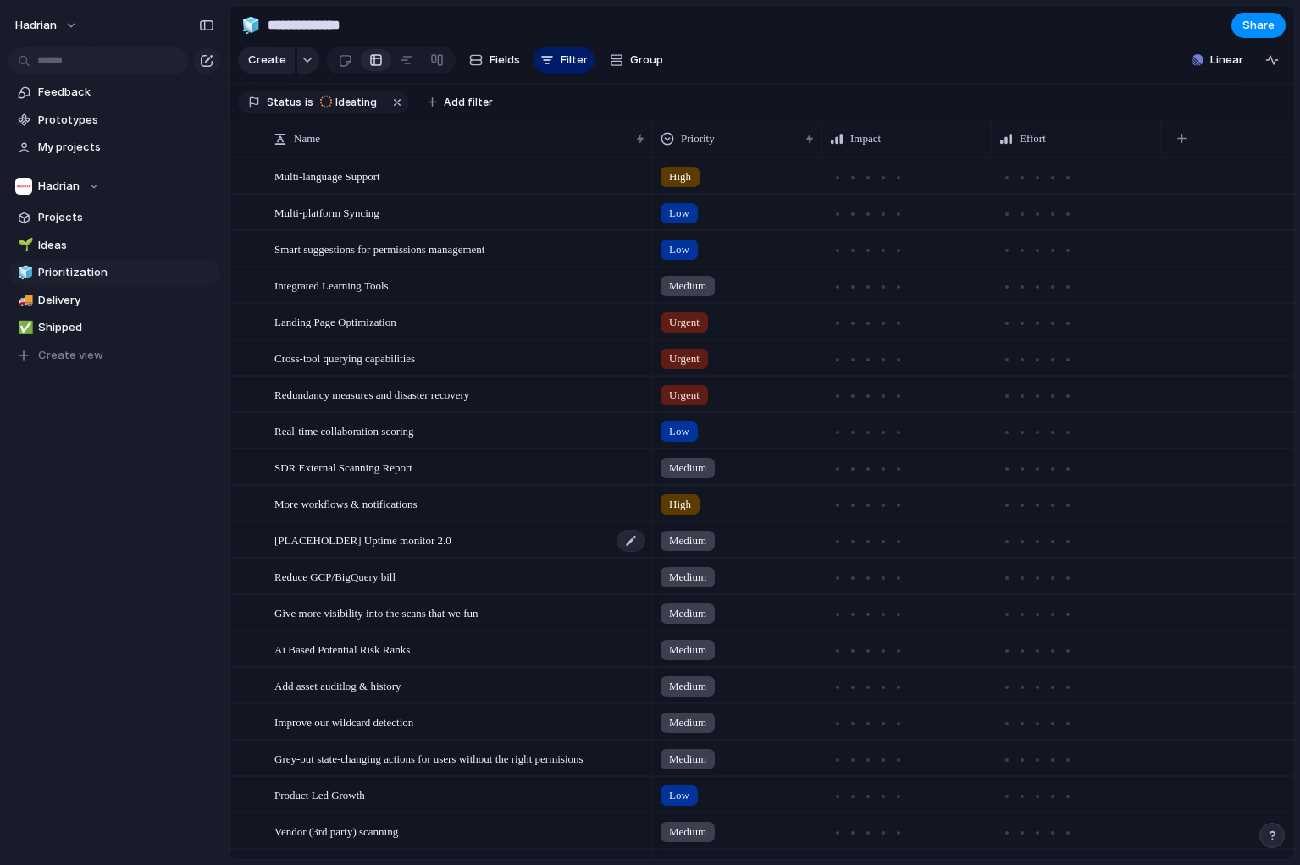
scroll to position [355, 0]
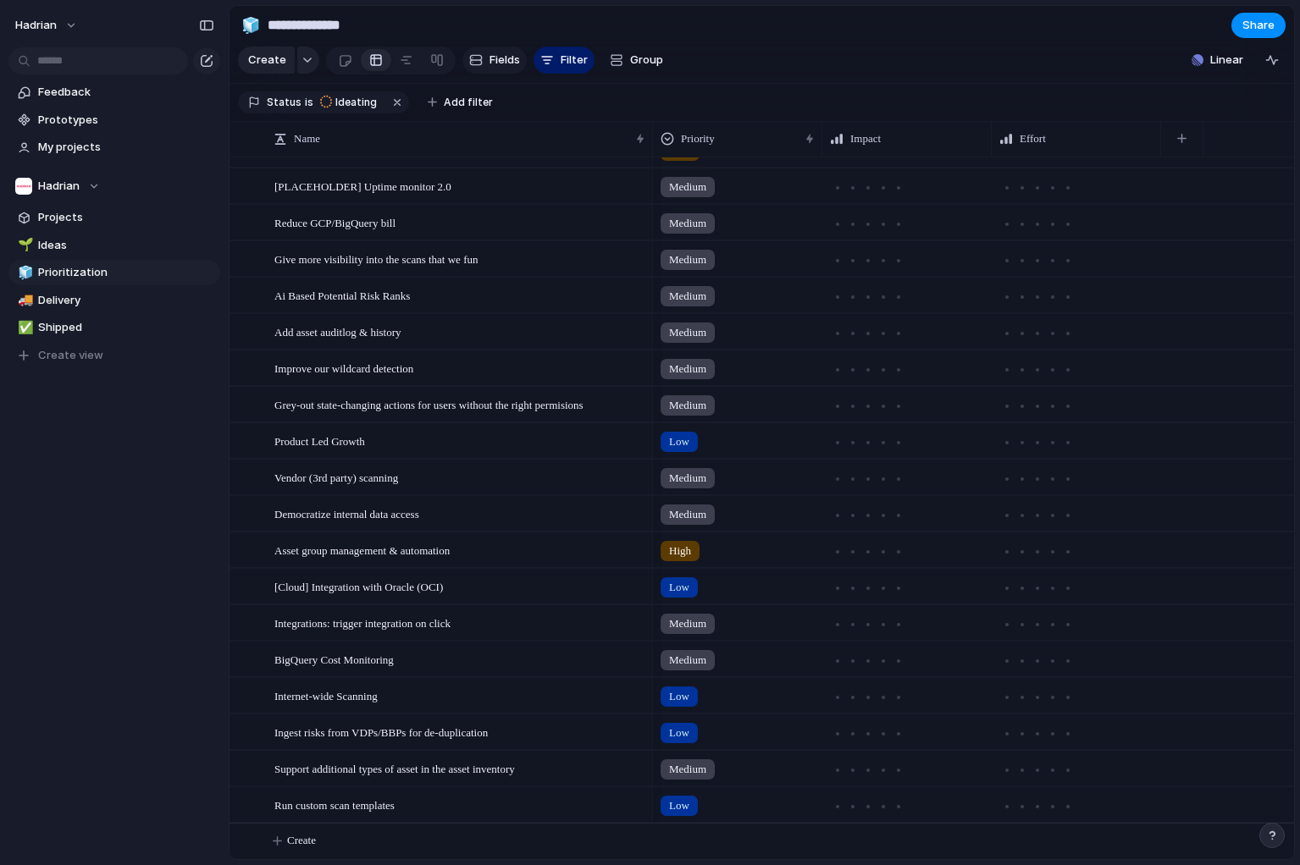
click at [498, 55] on span "Fields" at bounding box center [504, 60] width 30 height 17
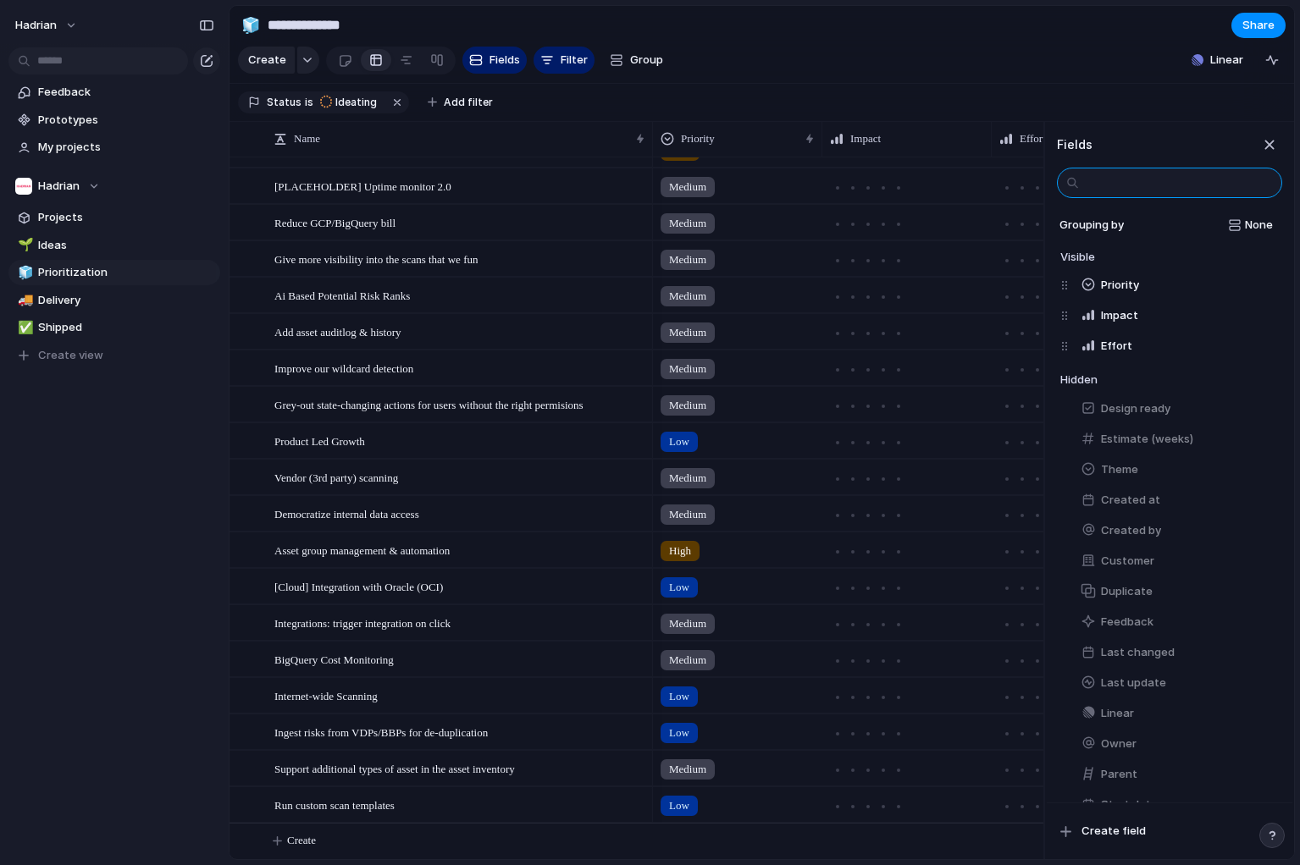
click at [695, 65] on section "Create Fields Filter Group Zoom Collapse Linear" at bounding box center [761, 63] width 1064 height 41
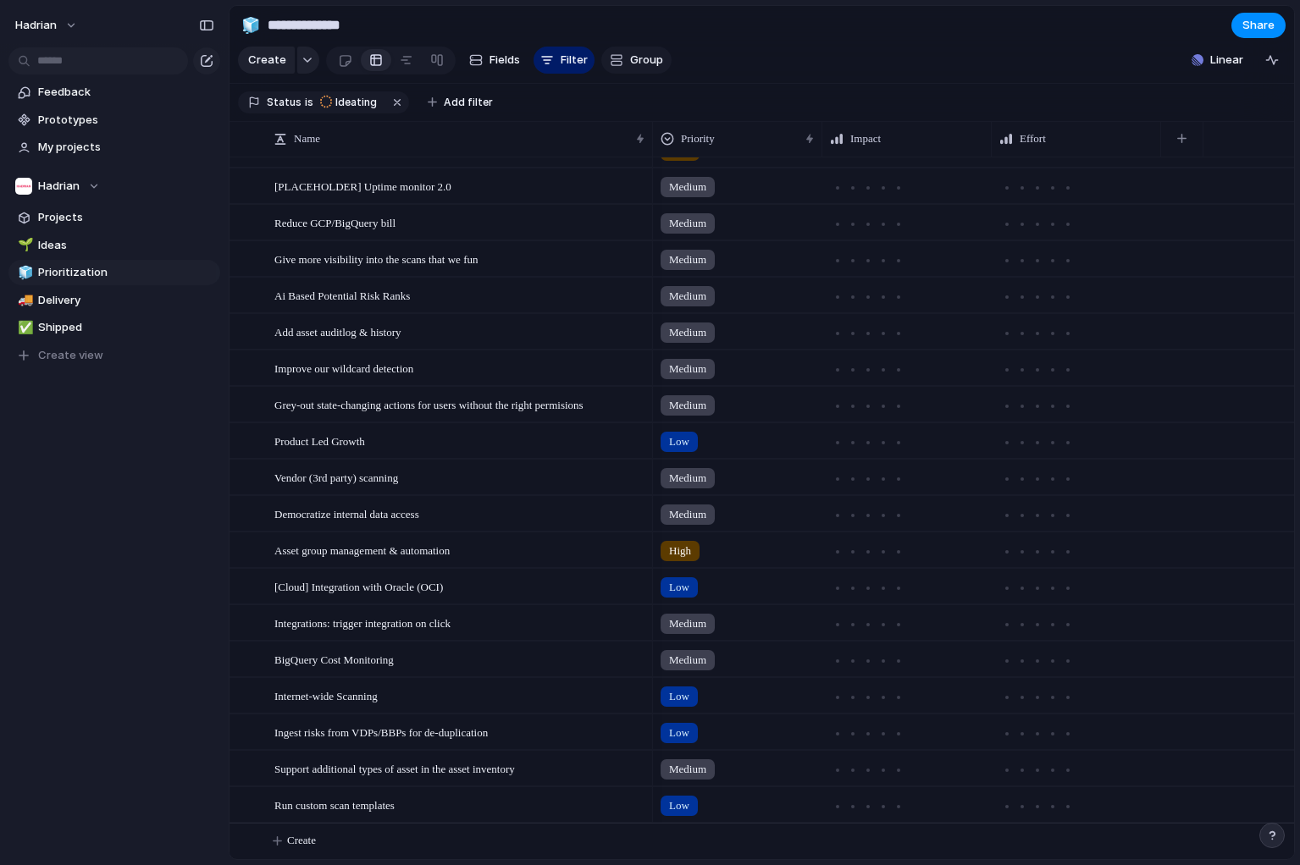
click at [658, 65] on button "Group" at bounding box center [636, 60] width 70 height 27
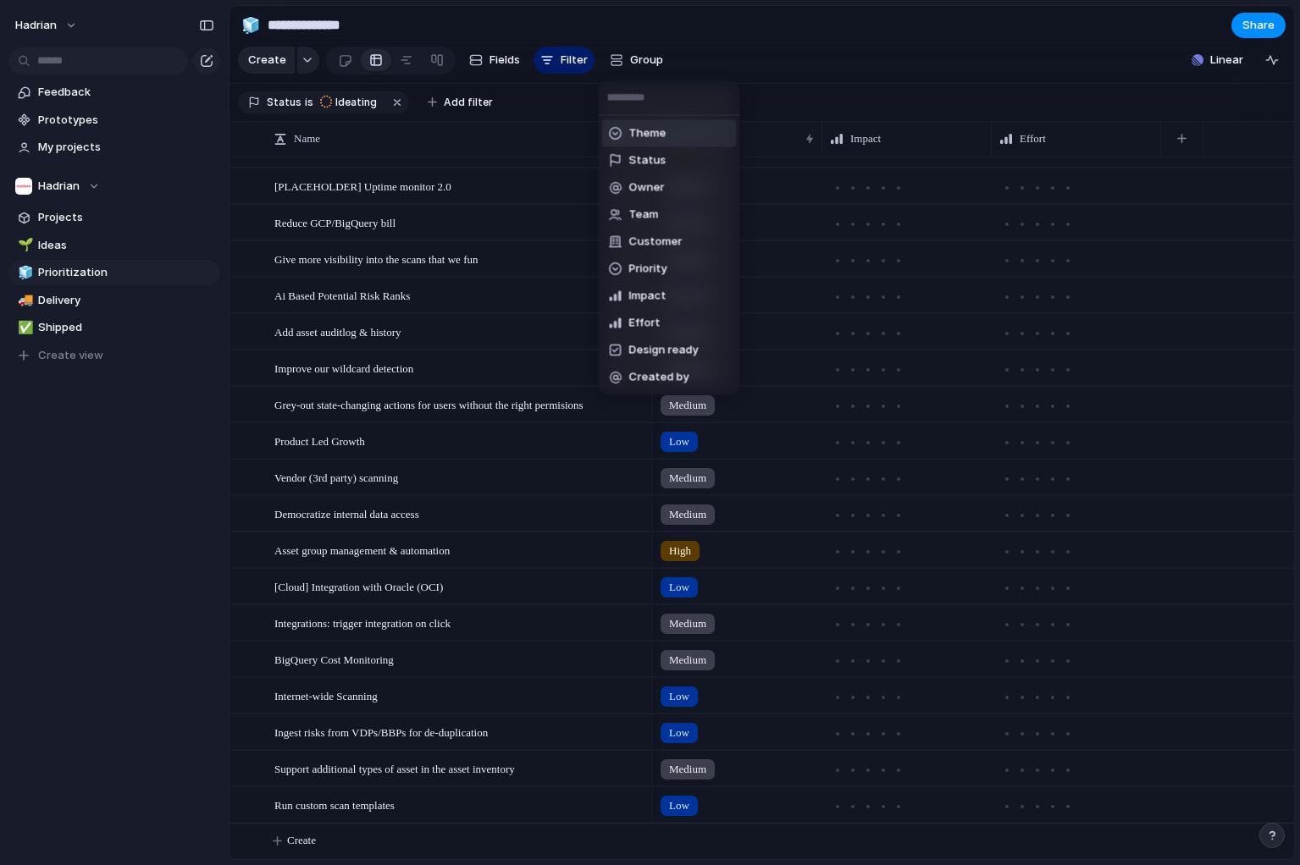
click at [637, 58] on div "Theme Status Owner Team Customer Priority Impact Effort Design ready Created by" at bounding box center [650, 432] width 1300 height 865
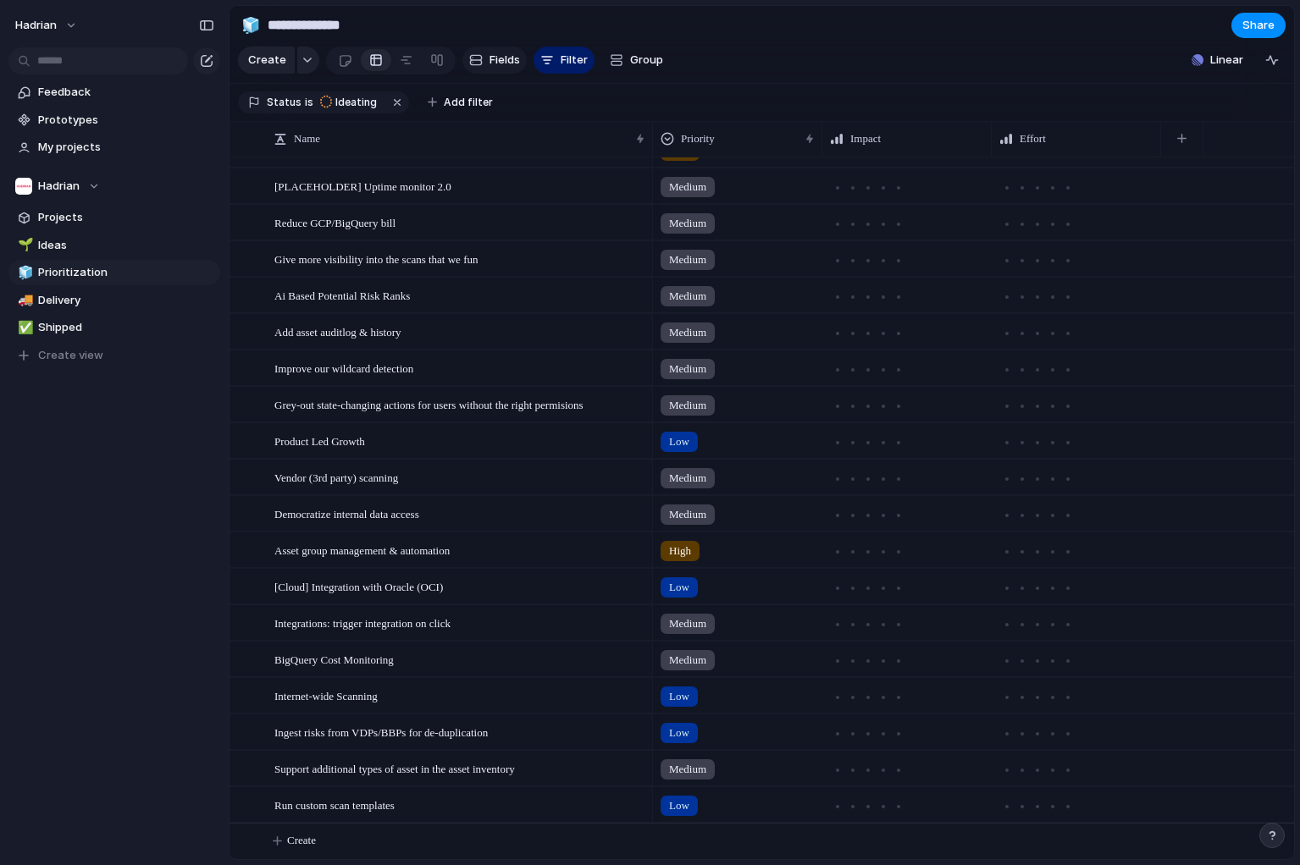
click at [487, 69] on button "Fields" at bounding box center [494, 60] width 64 height 27
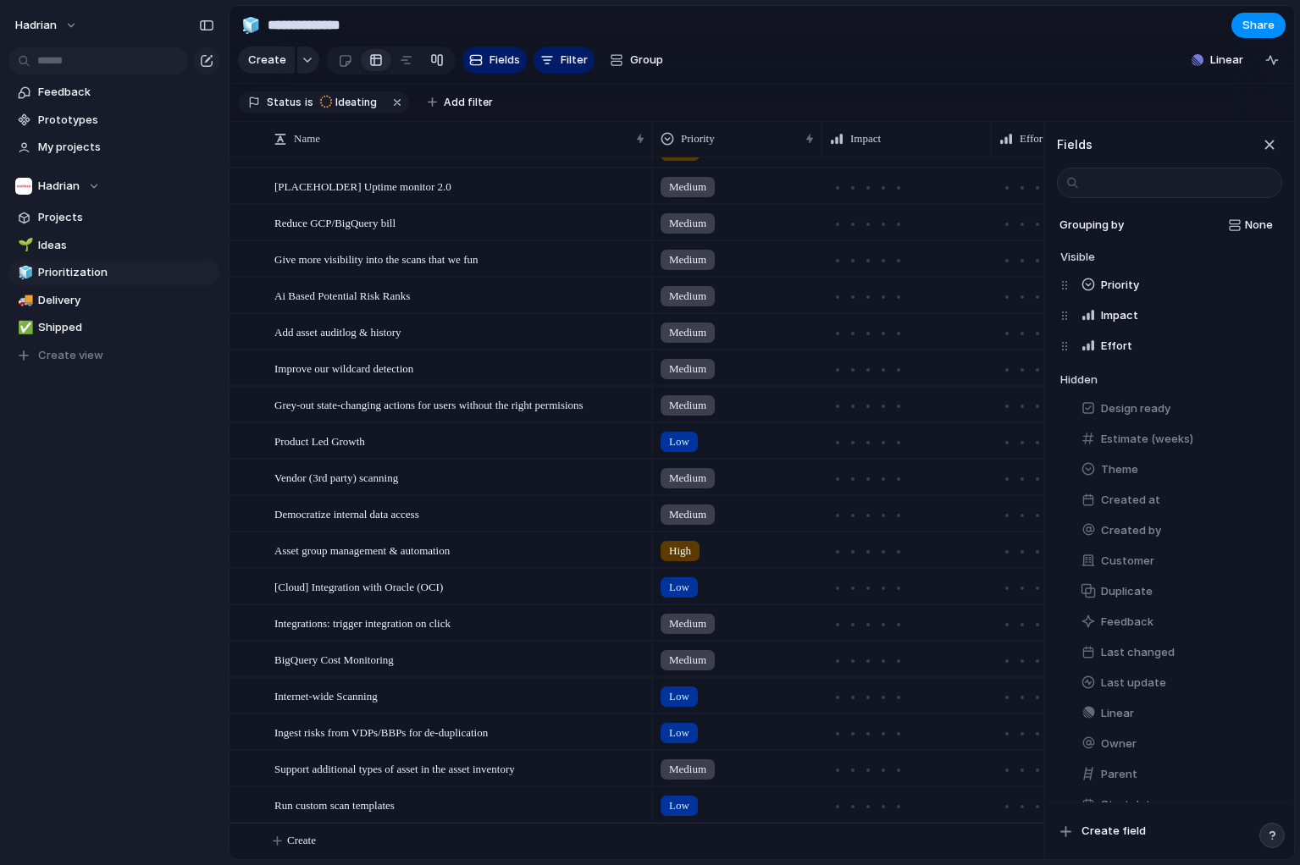
click at [442, 69] on link at bounding box center [437, 60] width 30 height 27
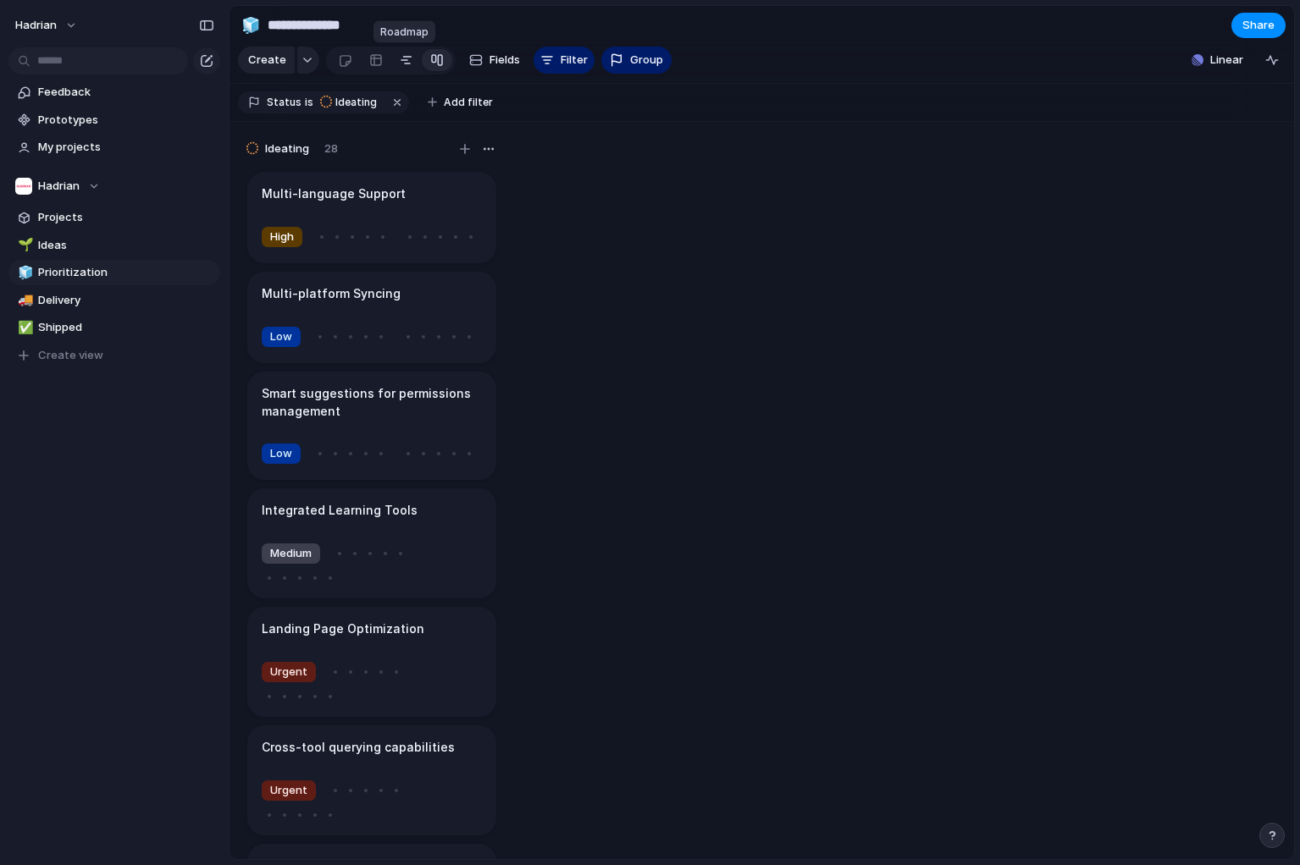
click at [408, 65] on div at bounding box center [407, 60] width 14 height 27
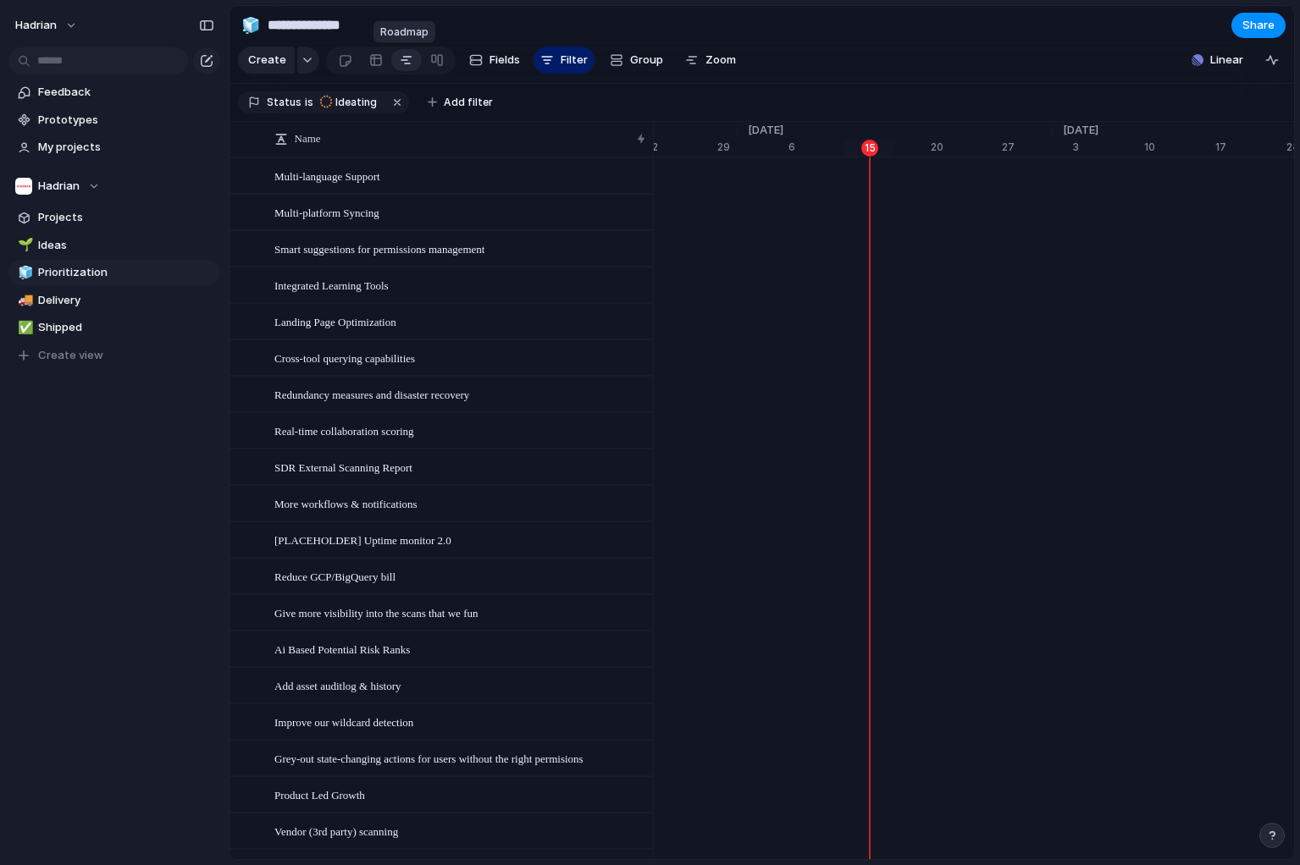
scroll to position [0, 11051]
click at [370, 64] on div at bounding box center [376, 60] width 14 height 27
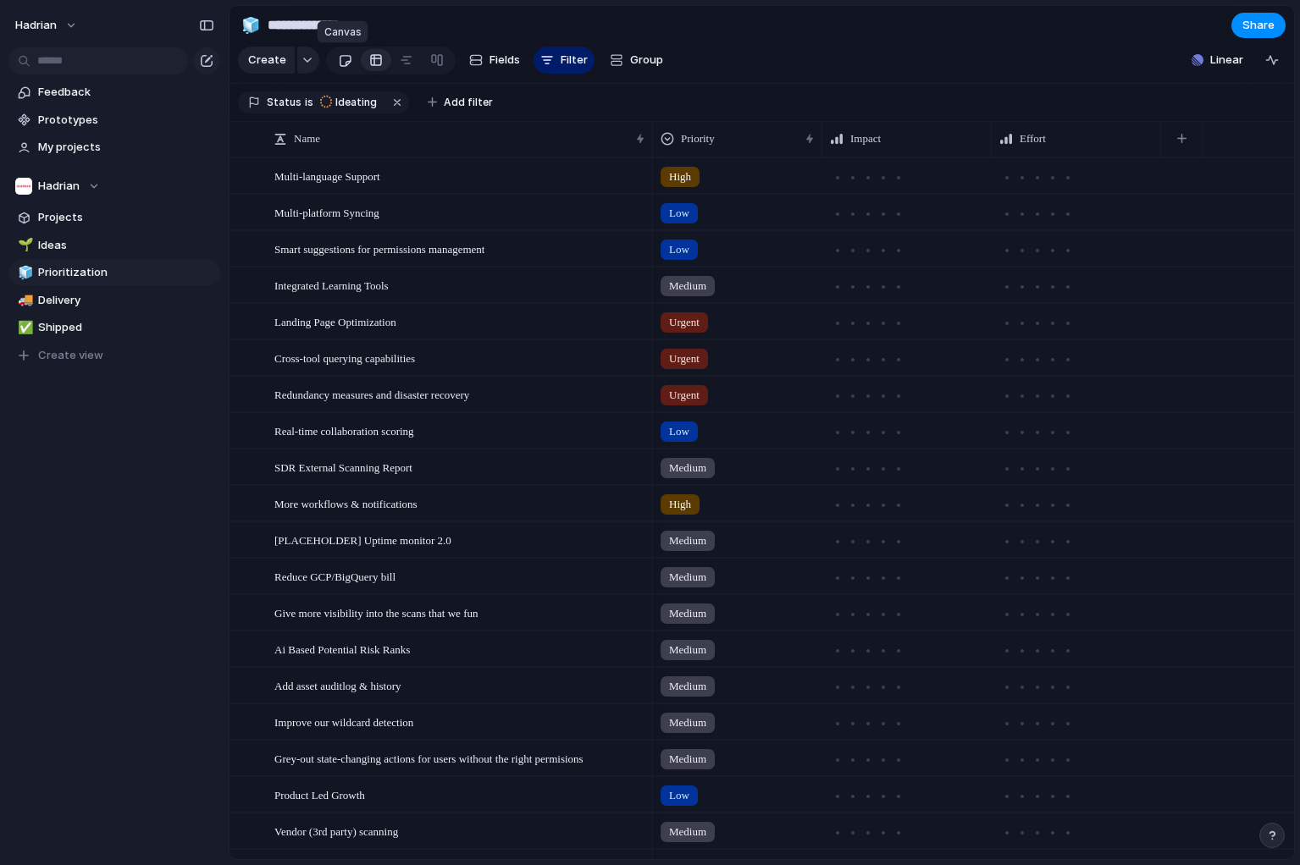
click at [338, 63] on div at bounding box center [345, 61] width 14 height 28
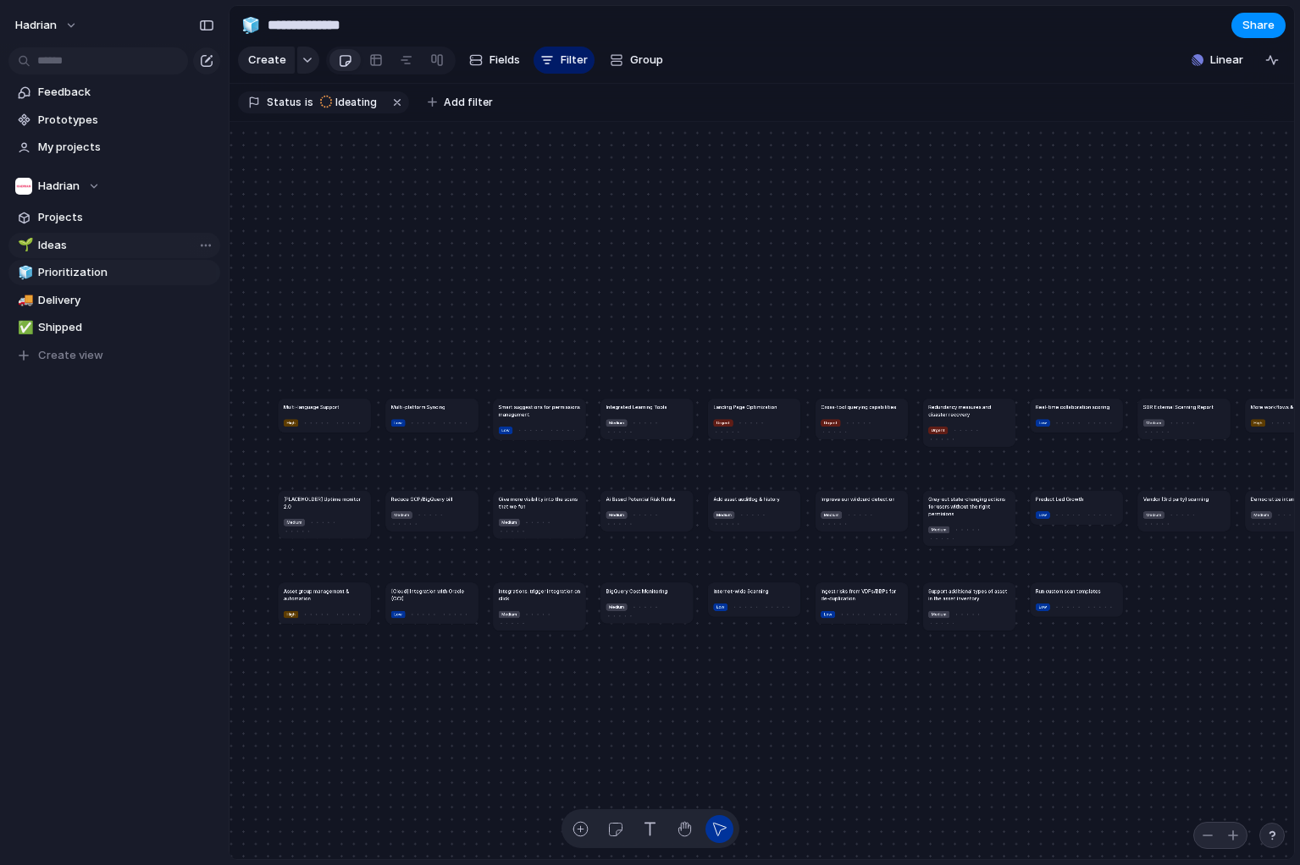
click at [99, 244] on span "Ideas" at bounding box center [126, 245] width 176 height 17
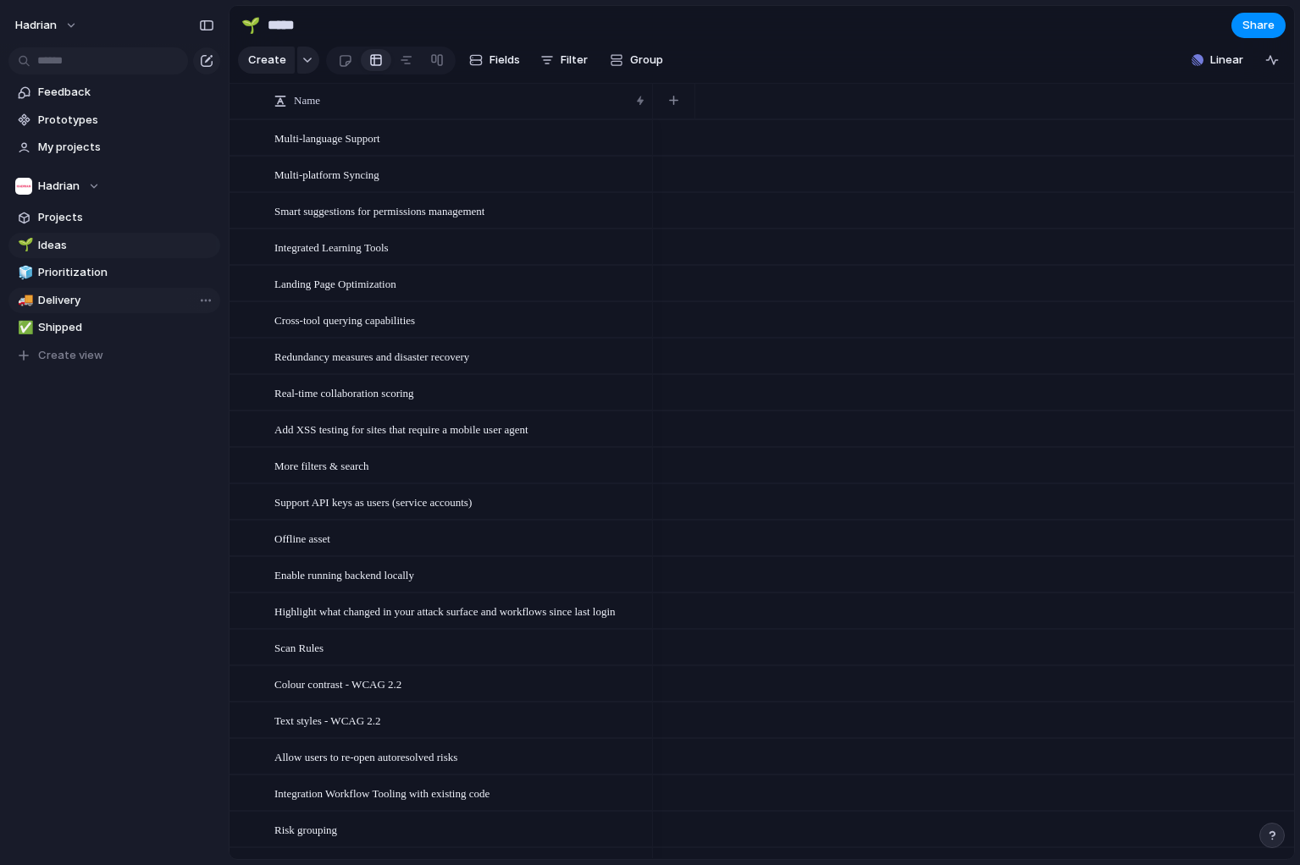
click at [91, 306] on span "Delivery" at bounding box center [126, 300] width 176 height 17
type input "********"
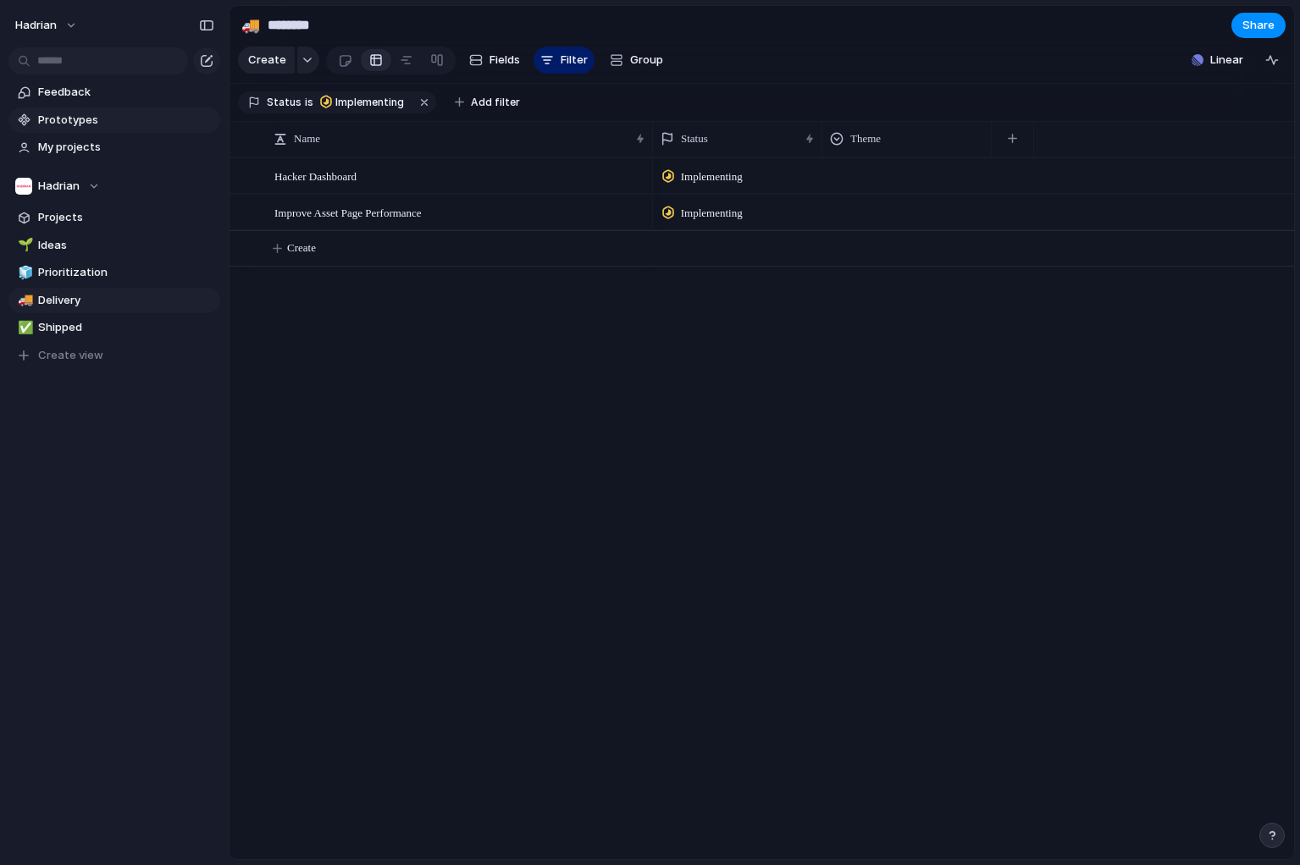
click at [112, 113] on span "Prototypes" at bounding box center [126, 120] width 176 height 17
click at [102, 157] on link "My projects" at bounding box center [114, 147] width 212 height 25
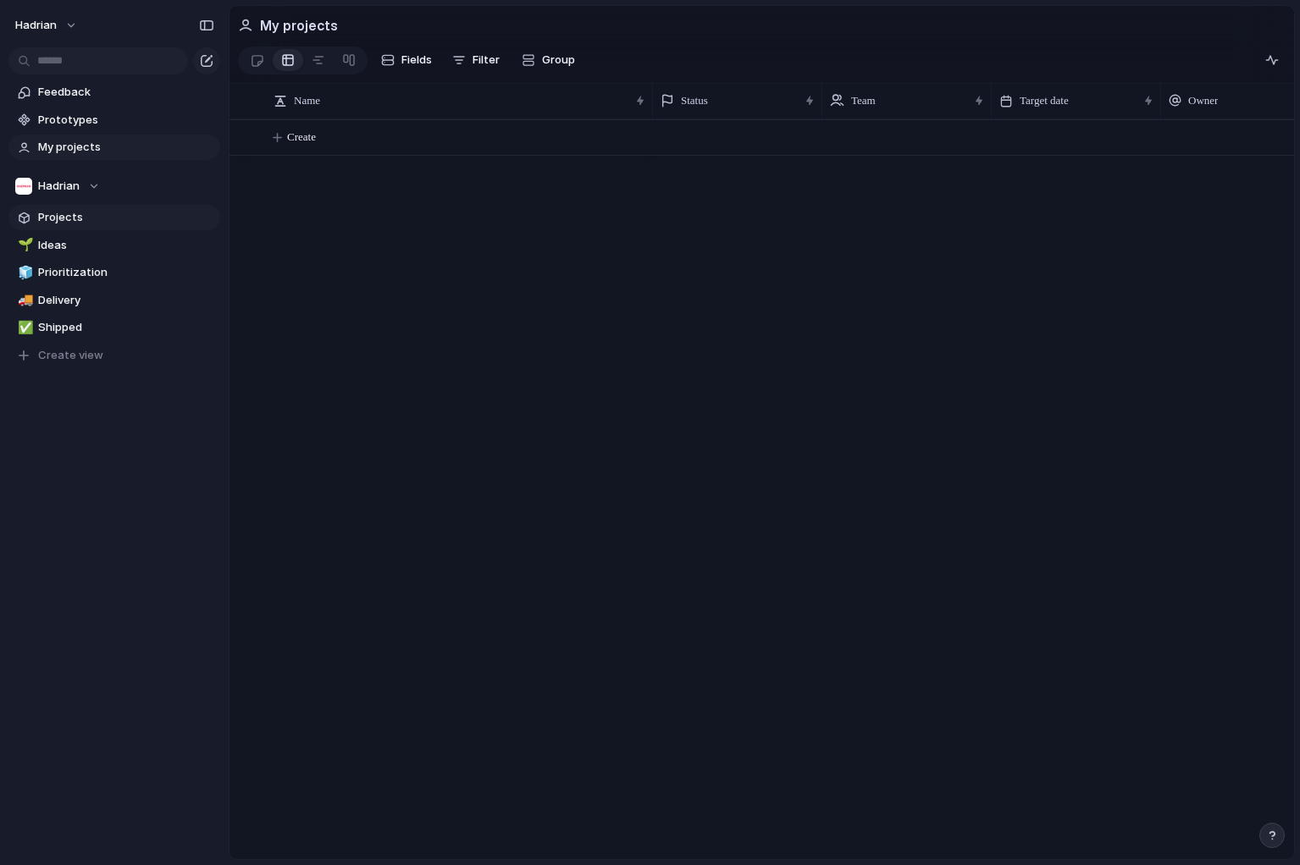
click at [85, 212] on span "Projects" at bounding box center [126, 217] width 176 height 17
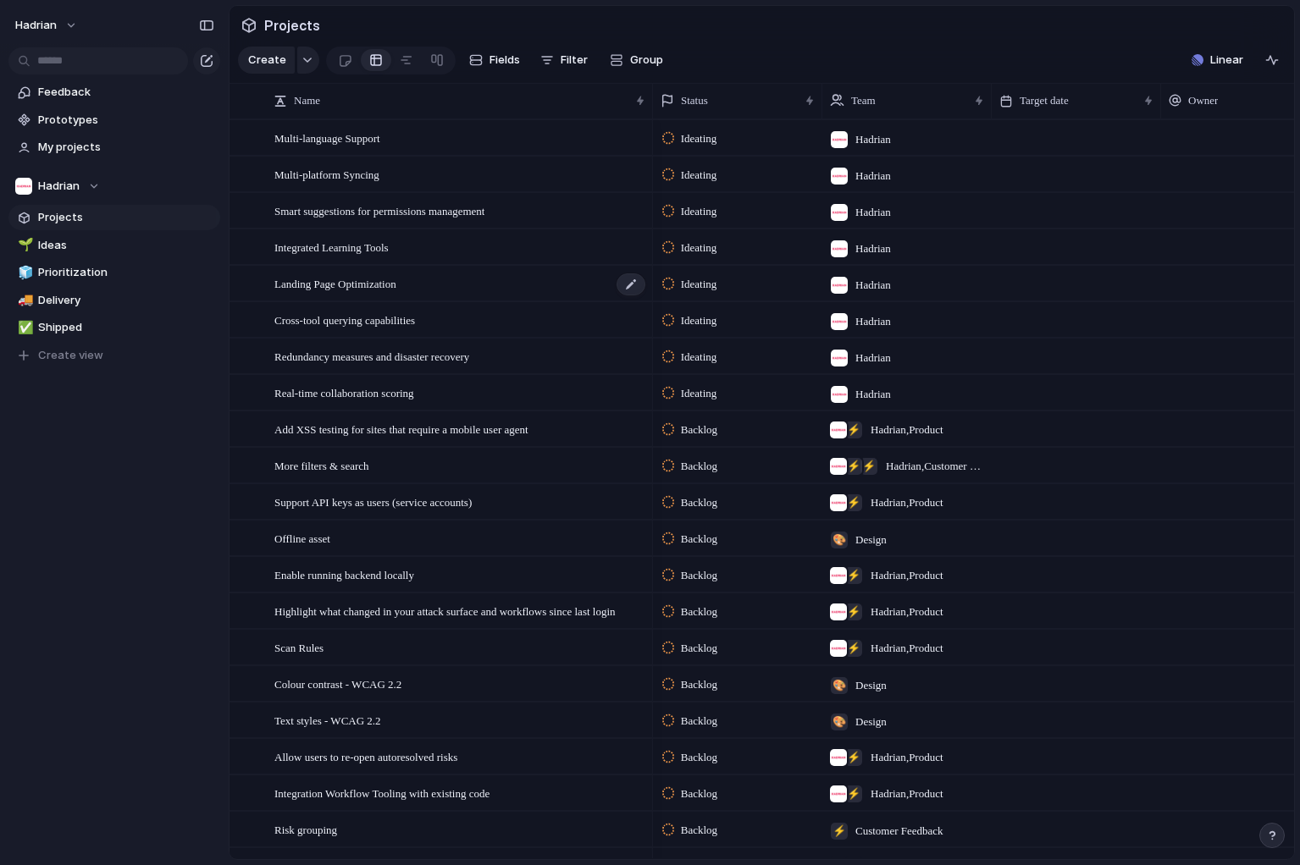
scroll to position [694, 0]
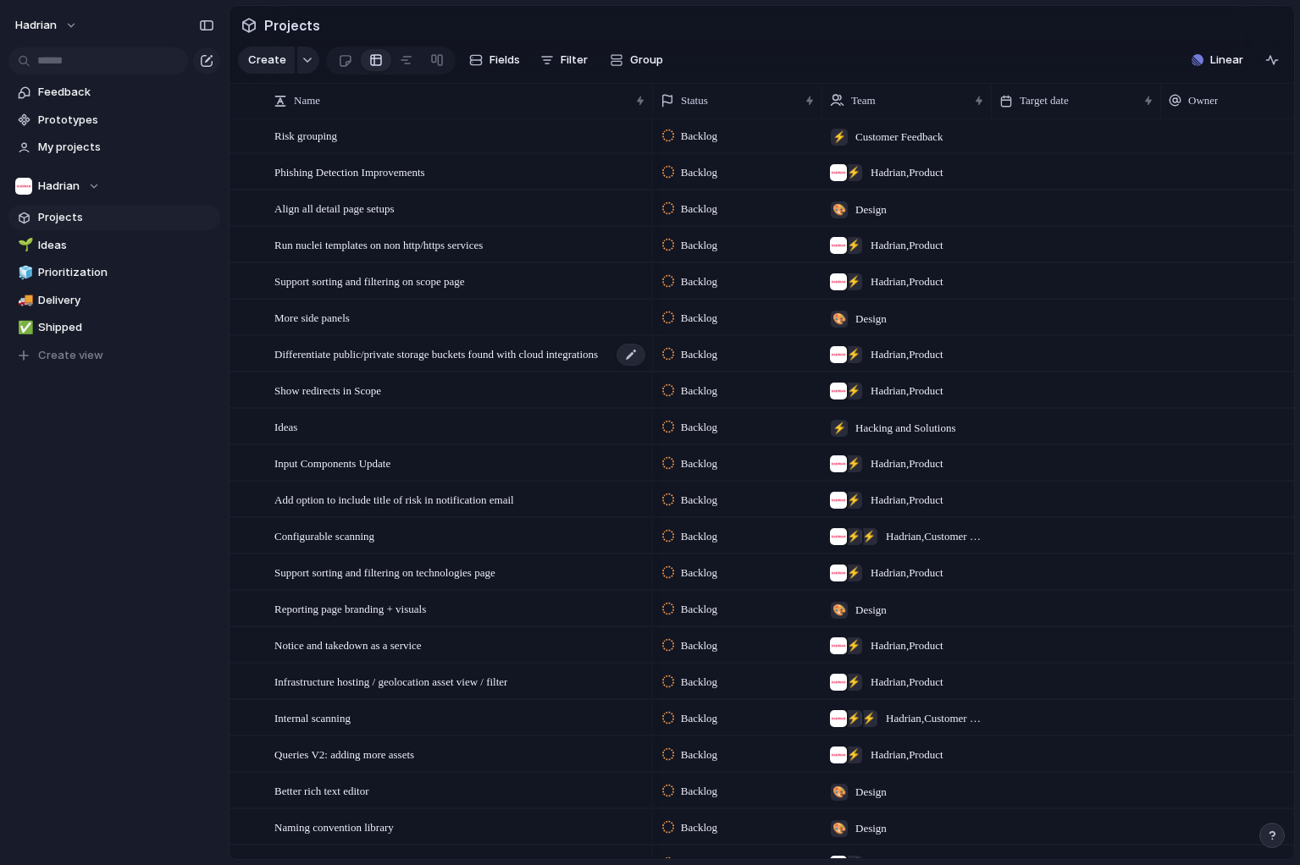
click at [441, 354] on span "Differentiate public/private storage buckets found with cloud integrations" at bounding box center [435, 353] width 323 height 19
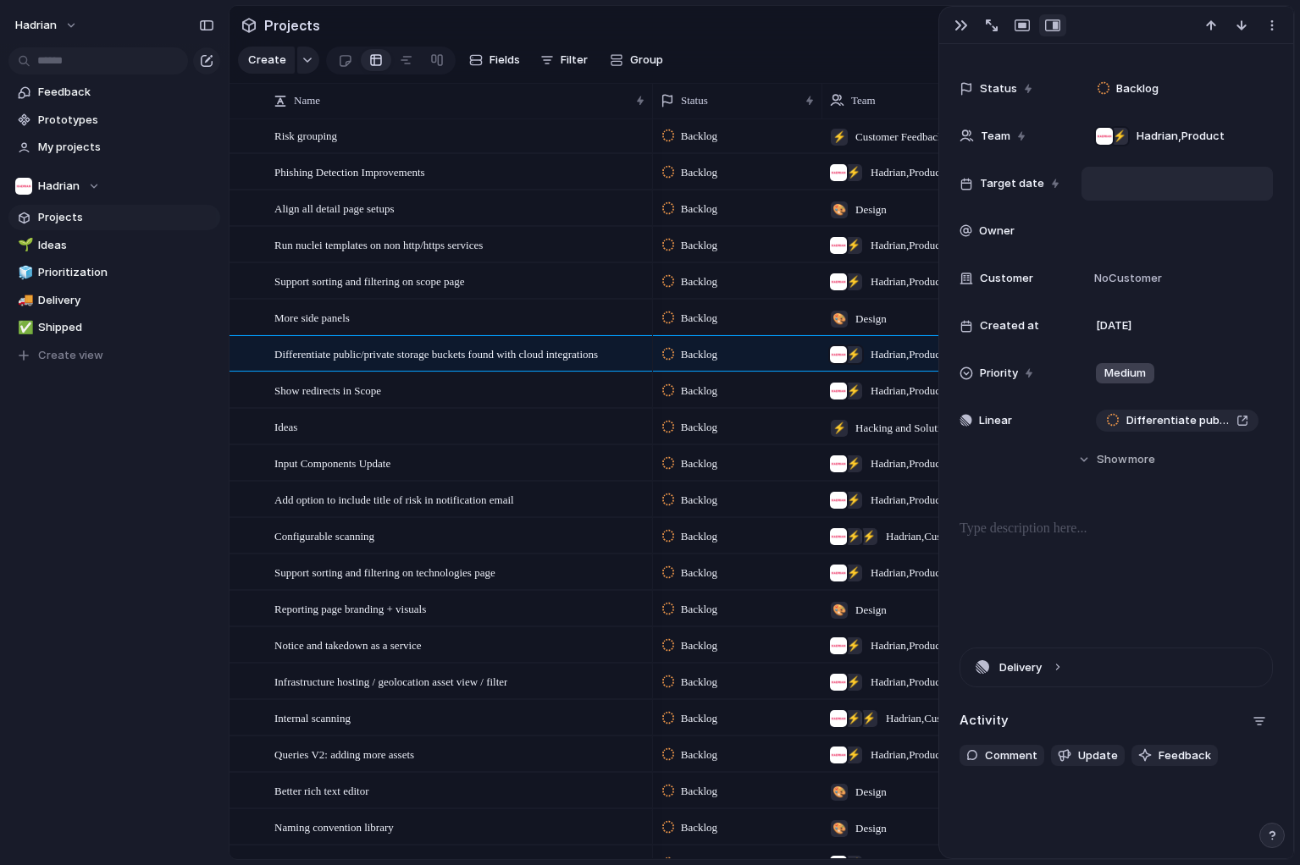
scroll to position [221, 0]
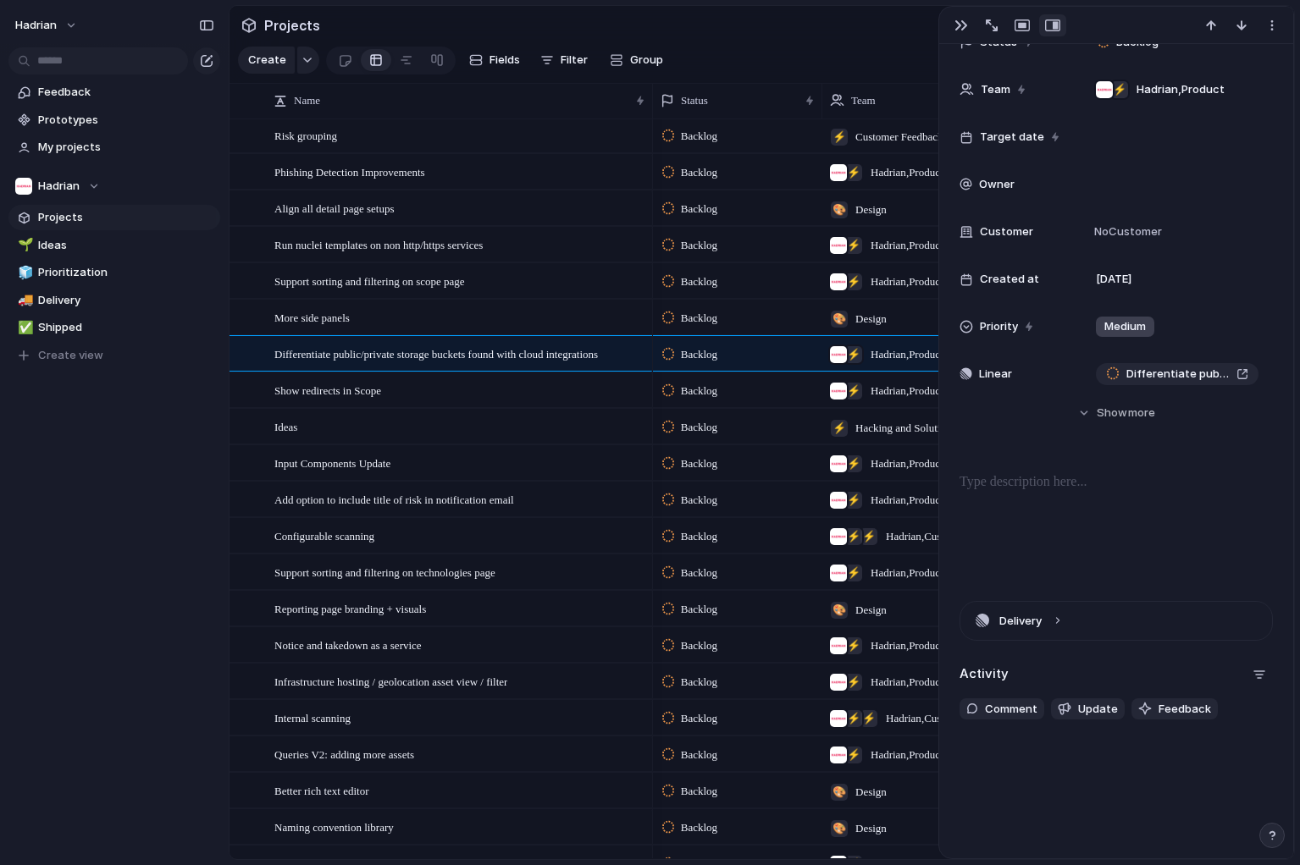
click at [158, 629] on div "Hadrian Feedback Prototypes My projects Hadrian Projects 🌱 Ideas 🧊 Prioritizati…" at bounding box center [114, 432] width 229 height 865
